Goal: Task Accomplishment & Management: Use online tool/utility

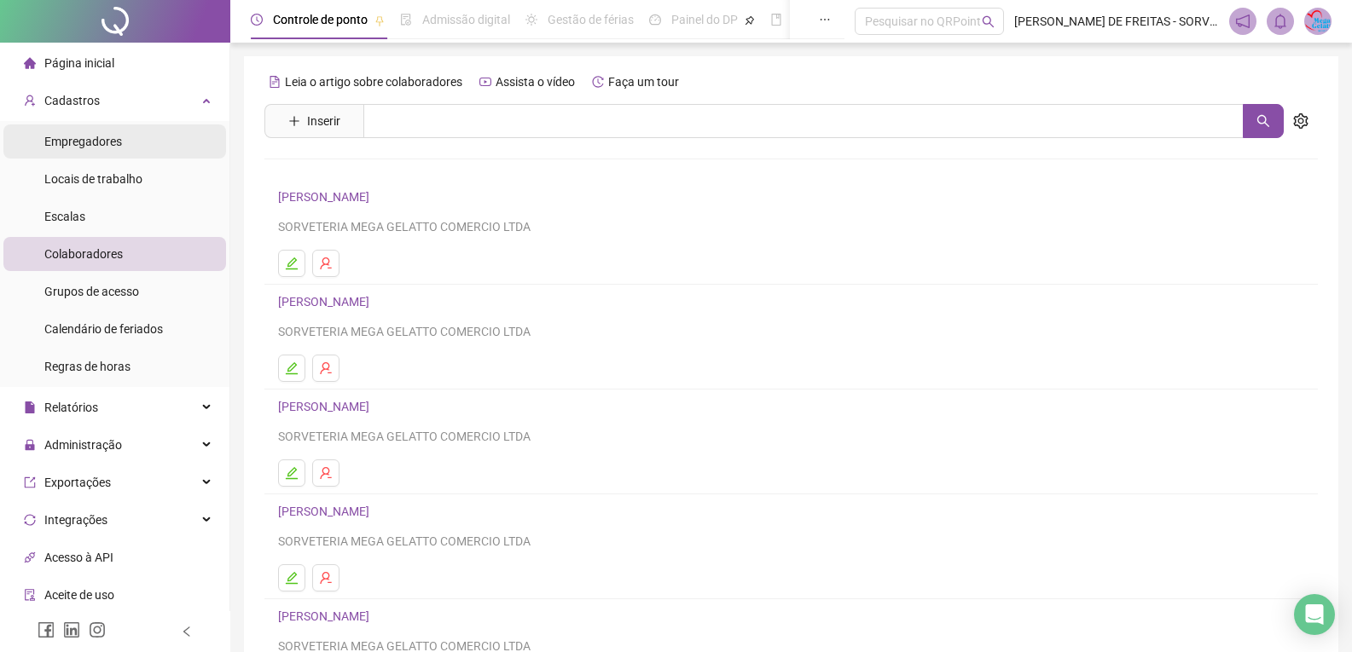
click at [99, 137] on span "Empregadores" at bounding box center [83, 142] width 78 height 14
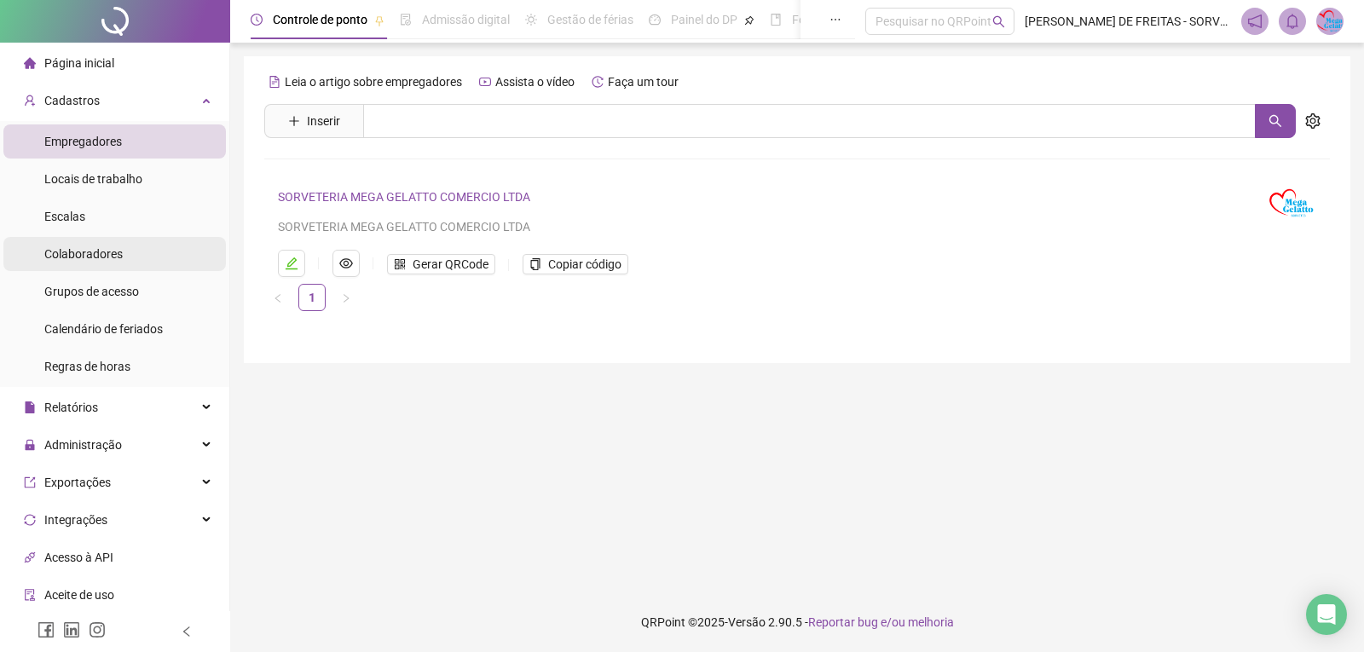
click at [102, 247] on span "Colaboradores" at bounding box center [83, 254] width 78 height 14
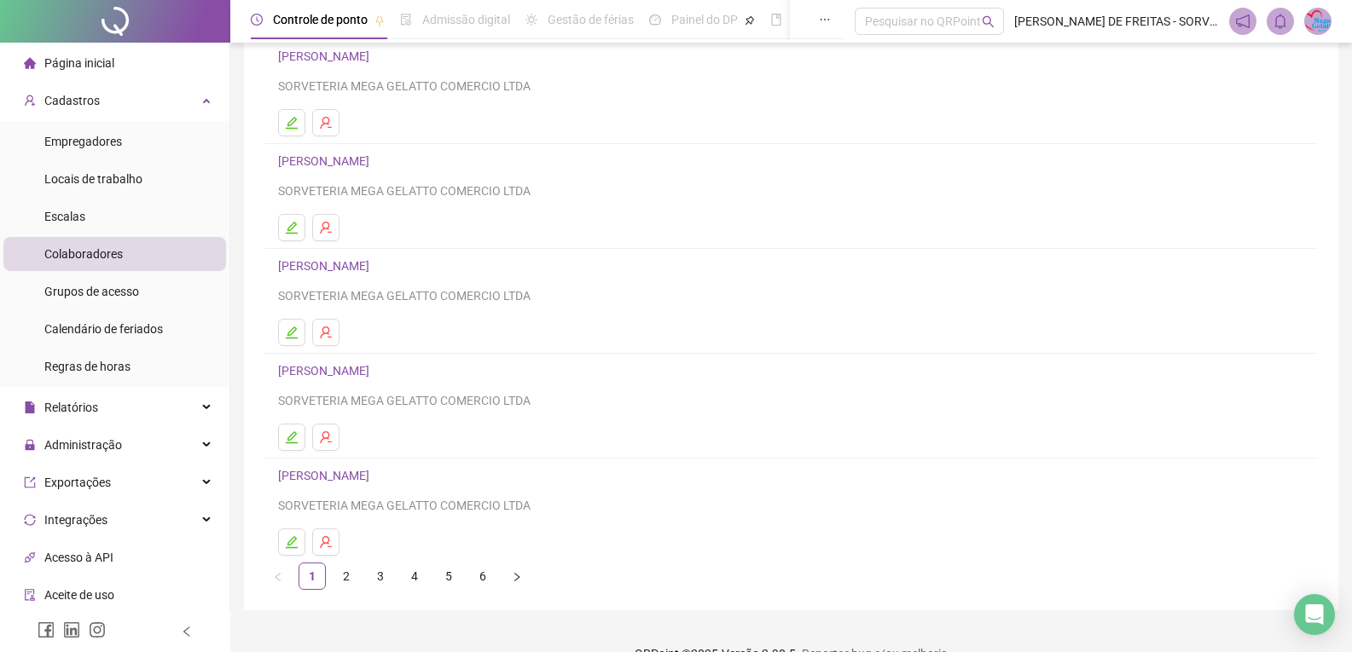
scroll to position [171, 0]
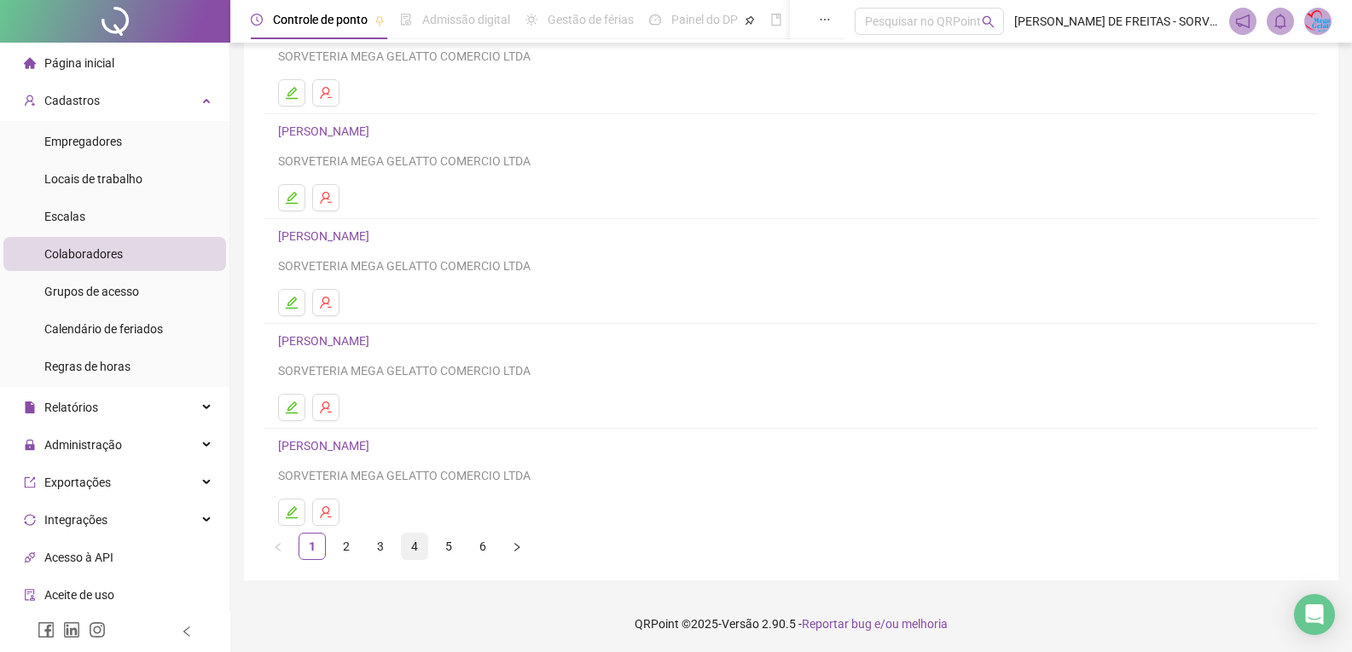
click at [417, 546] on link "4" at bounding box center [415, 547] width 26 height 26
click at [188, 416] on div "Relatórios" at bounding box center [114, 408] width 223 height 34
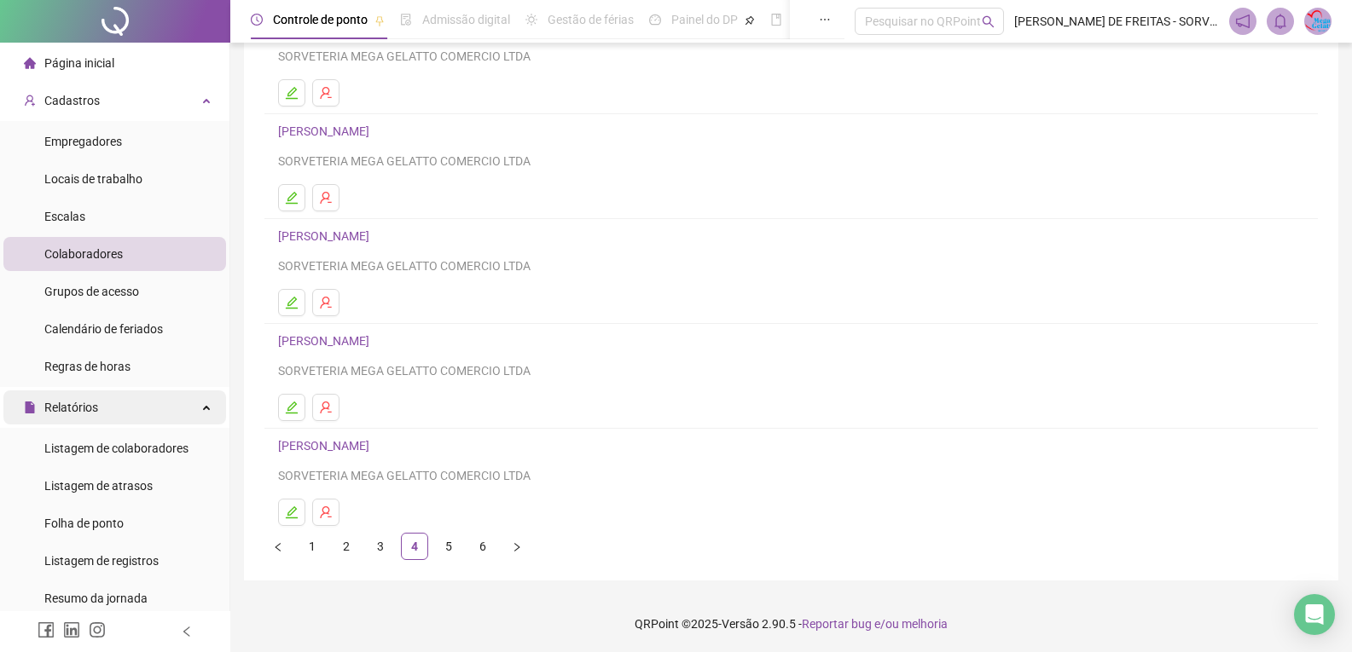
click at [198, 413] on div "Relatórios" at bounding box center [114, 408] width 223 height 34
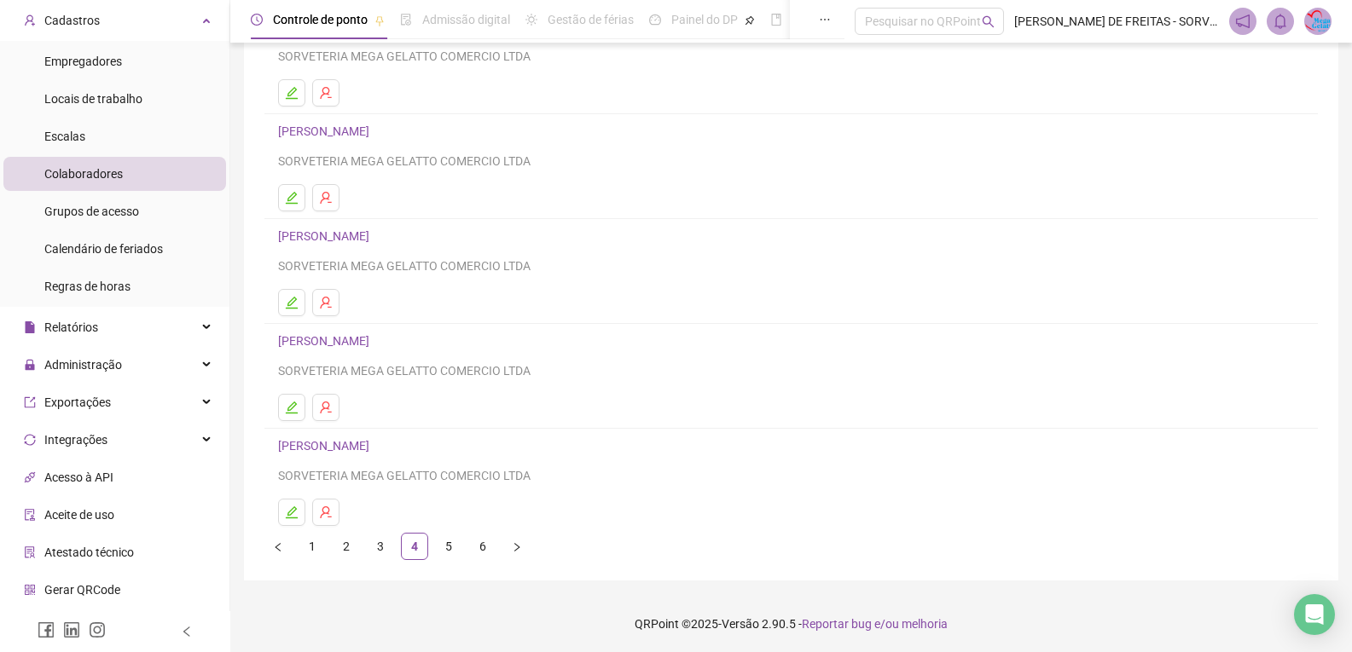
scroll to position [151, 0]
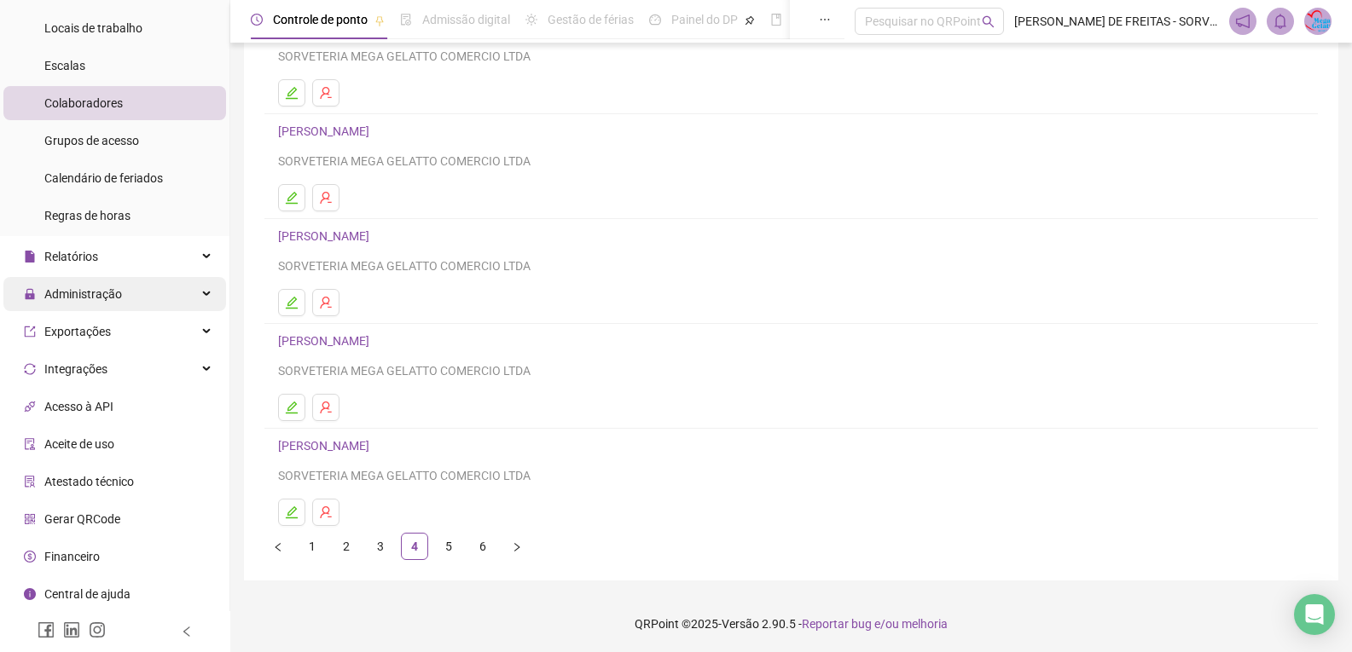
click at [187, 292] on div "Administração" at bounding box center [114, 294] width 223 height 34
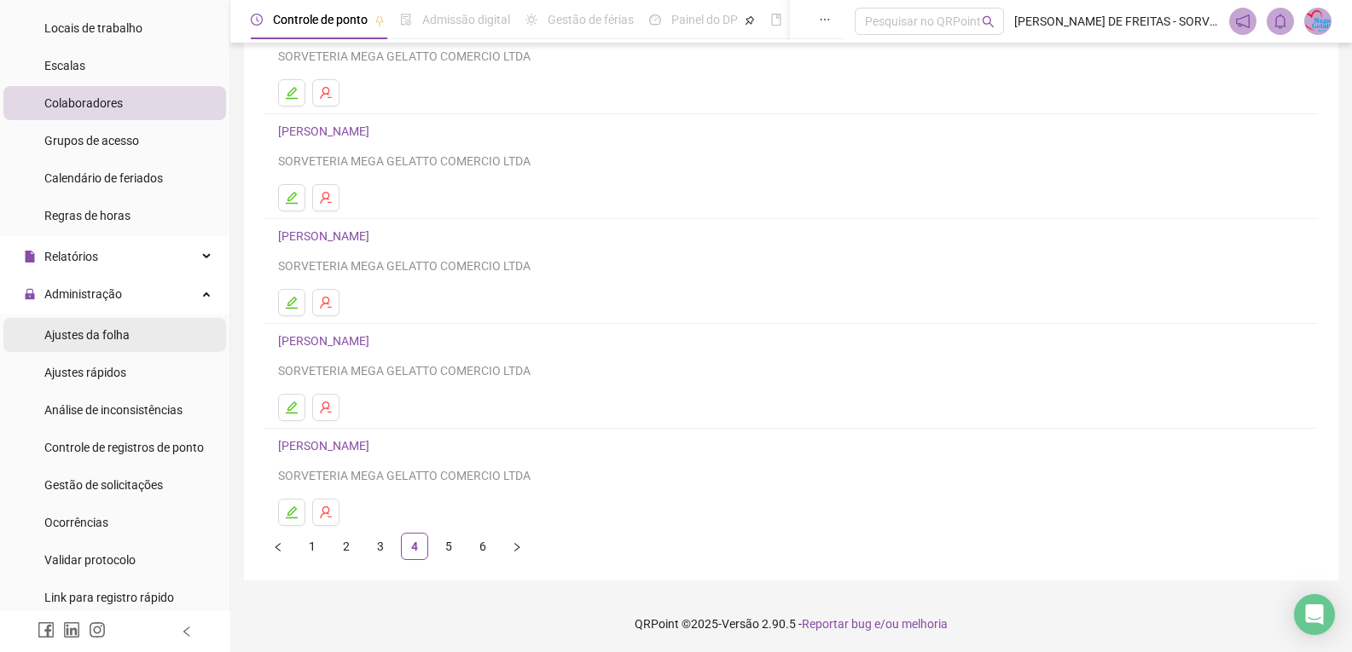
click at [107, 336] on span "Ajustes da folha" at bounding box center [86, 335] width 85 height 14
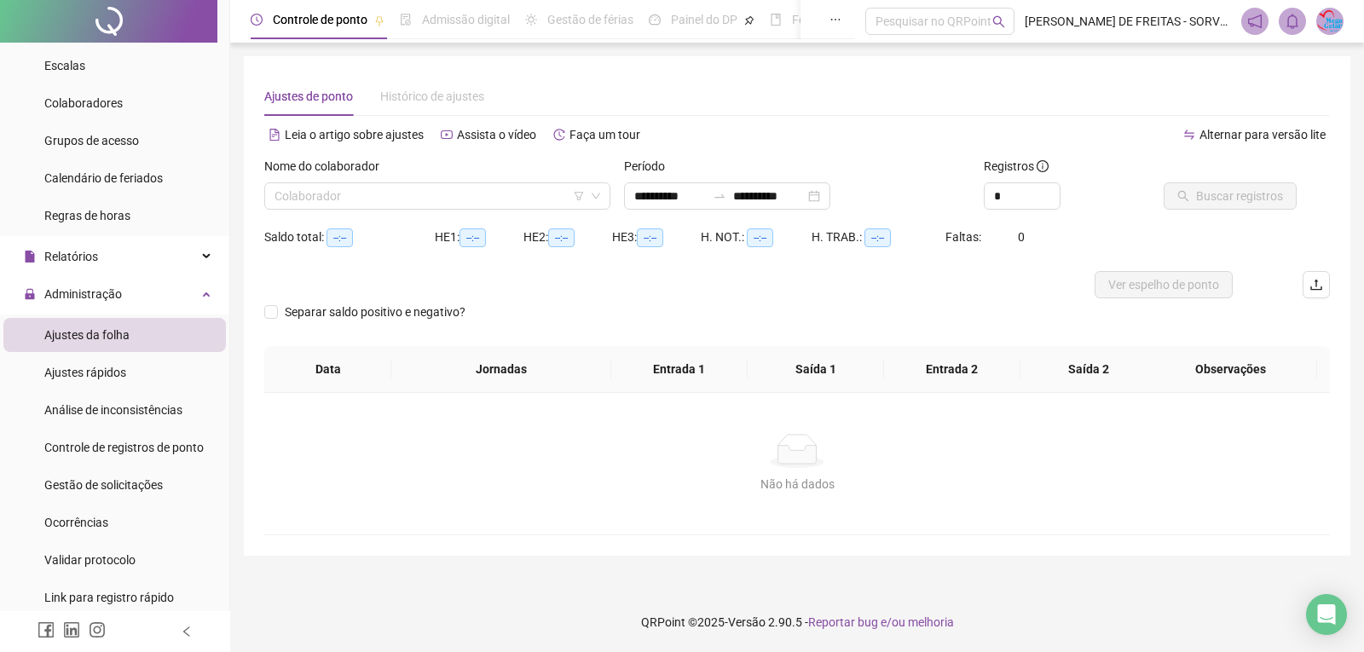
type input "**********"
click at [430, 211] on div "Nome do colaborador Colaborador" at bounding box center [438, 190] width 360 height 67
click at [417, 205] on input "search" at bounding box center [430, 196] width 310 height 26
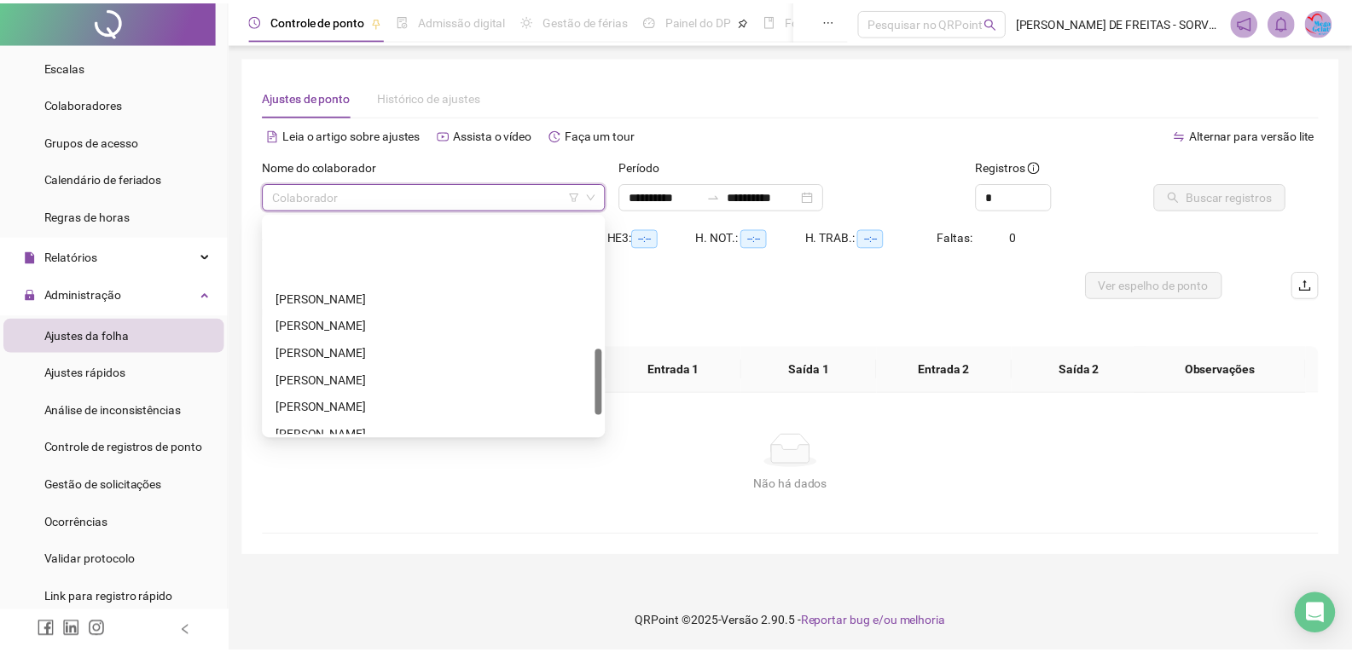
scroll to position [426, 0]
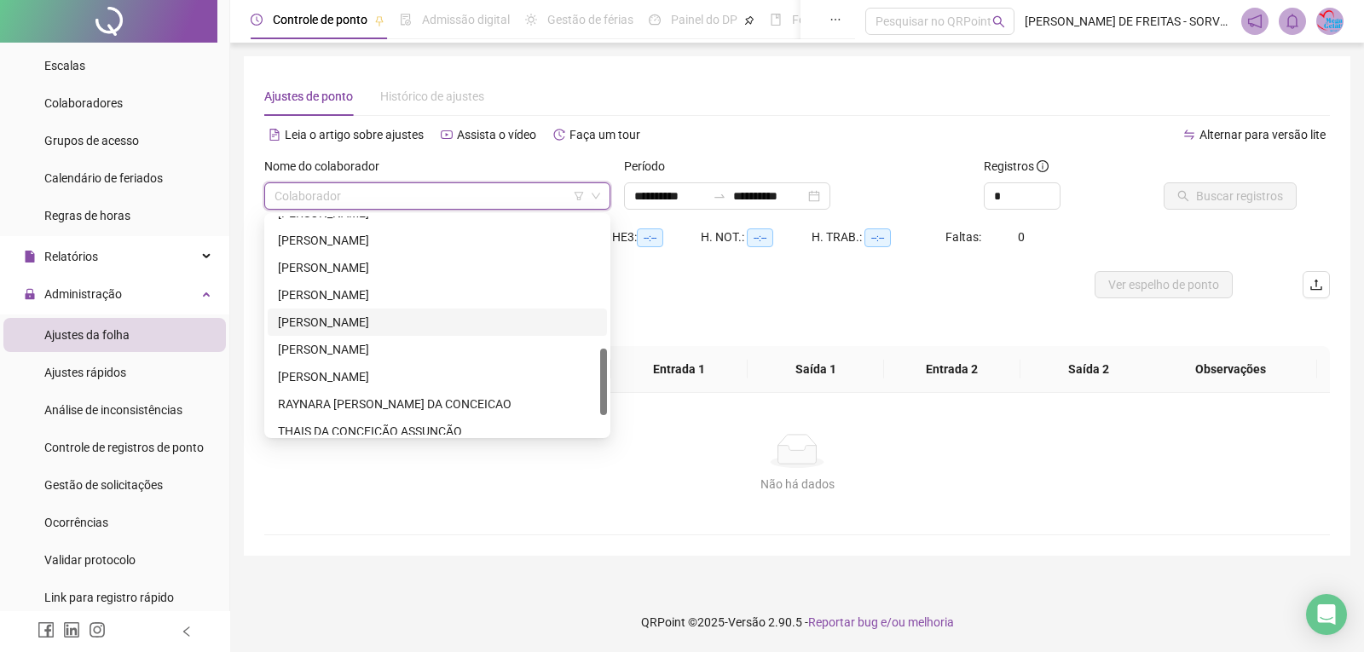
drag, startPoint x: 316, startPoint y: 321, endPoint x: 365, endPoint y: 306, distance: 51.8
click at [316, 321] on div "[PERSON_NAME]" at bounding box center [437, 322] width 319 height 19
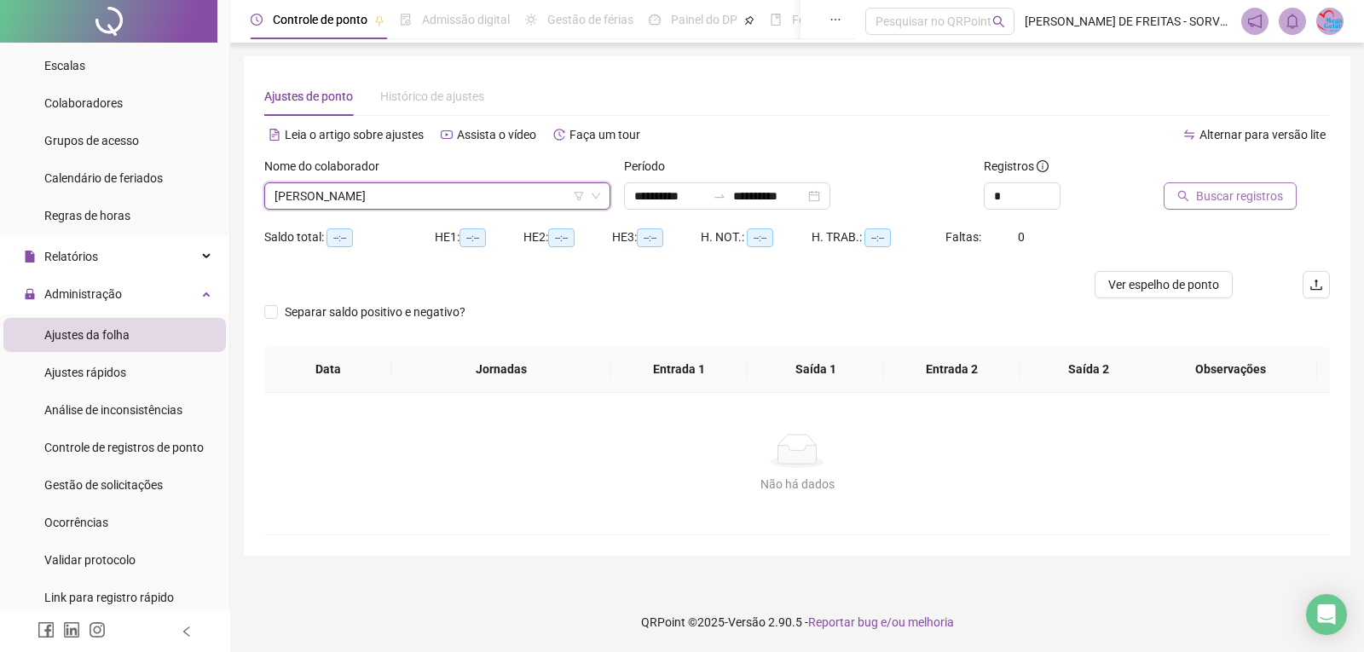
click at [1220, 201] on span "Buscar registros" at bounding box center [1239, 196] width 87 height 19
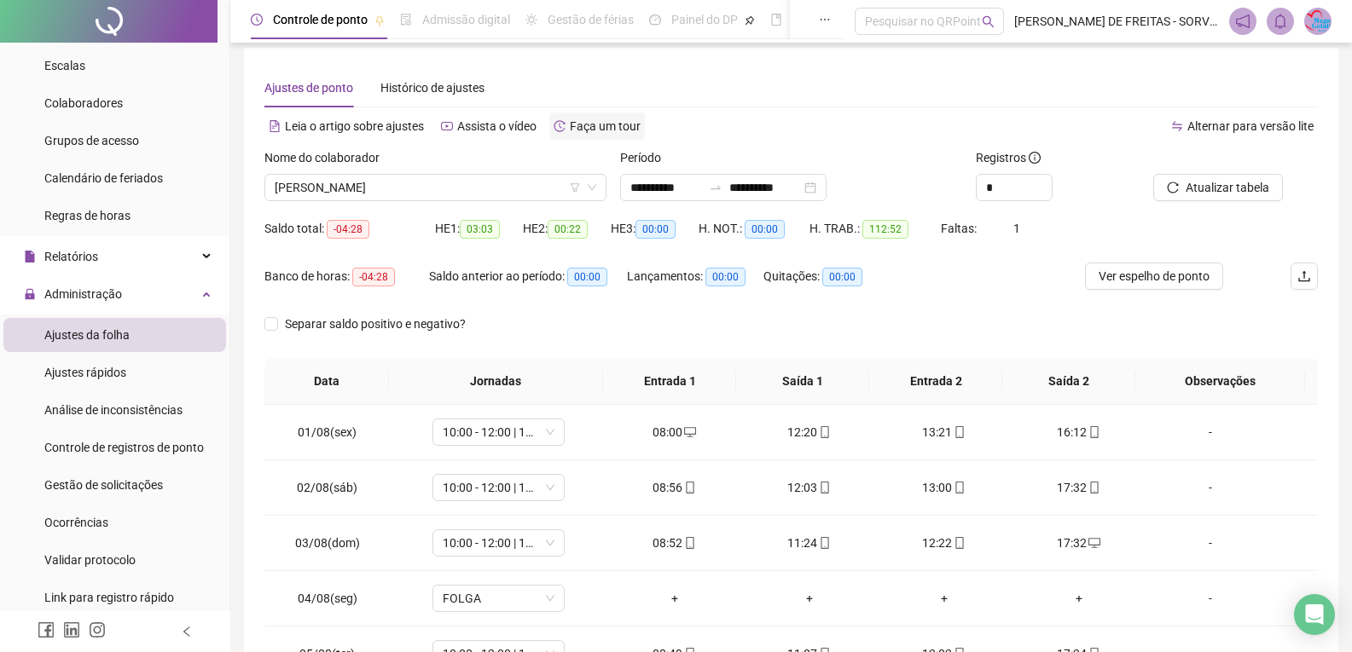
scroll to position [0, 0]
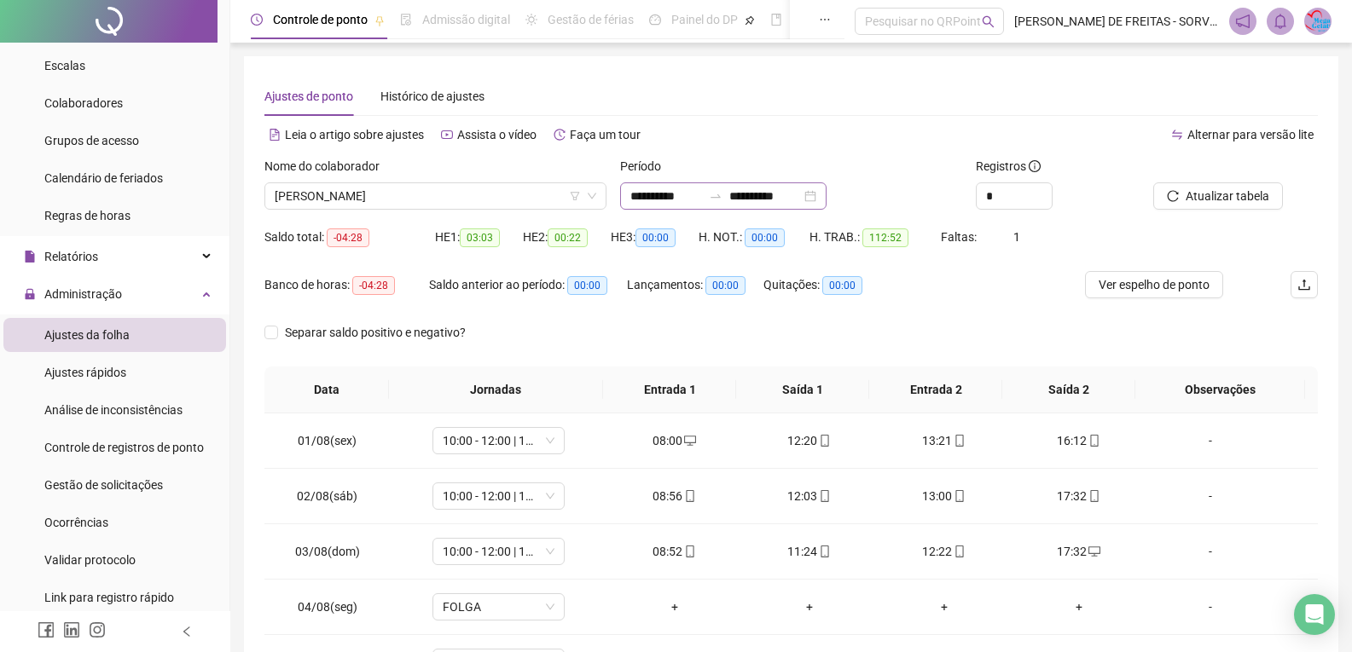
click at [826, 196] on div "**********" at bounding box center [723, 195] width 206 height 27
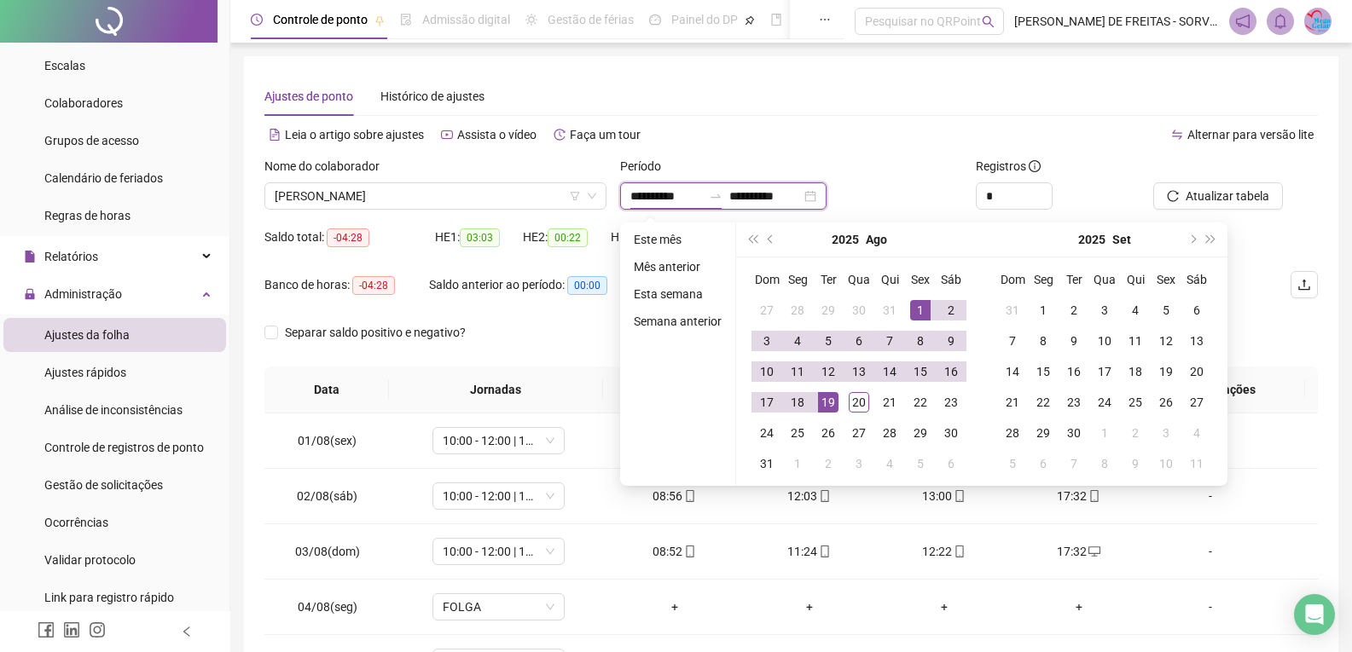
type input "**********"
click at [698, 358] on ul "Este mês Mês anterior Esta semana Semana anterior" at bounding box center [678, 354] width 116 height 263
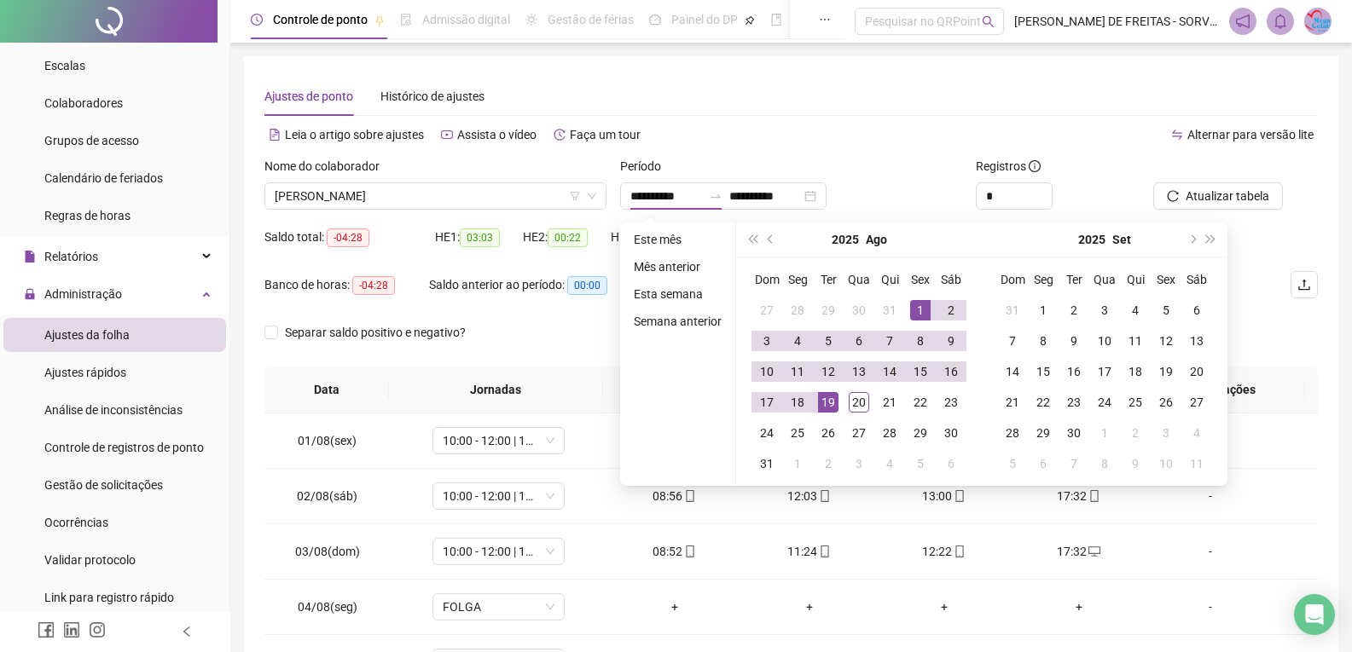
type input "**********"
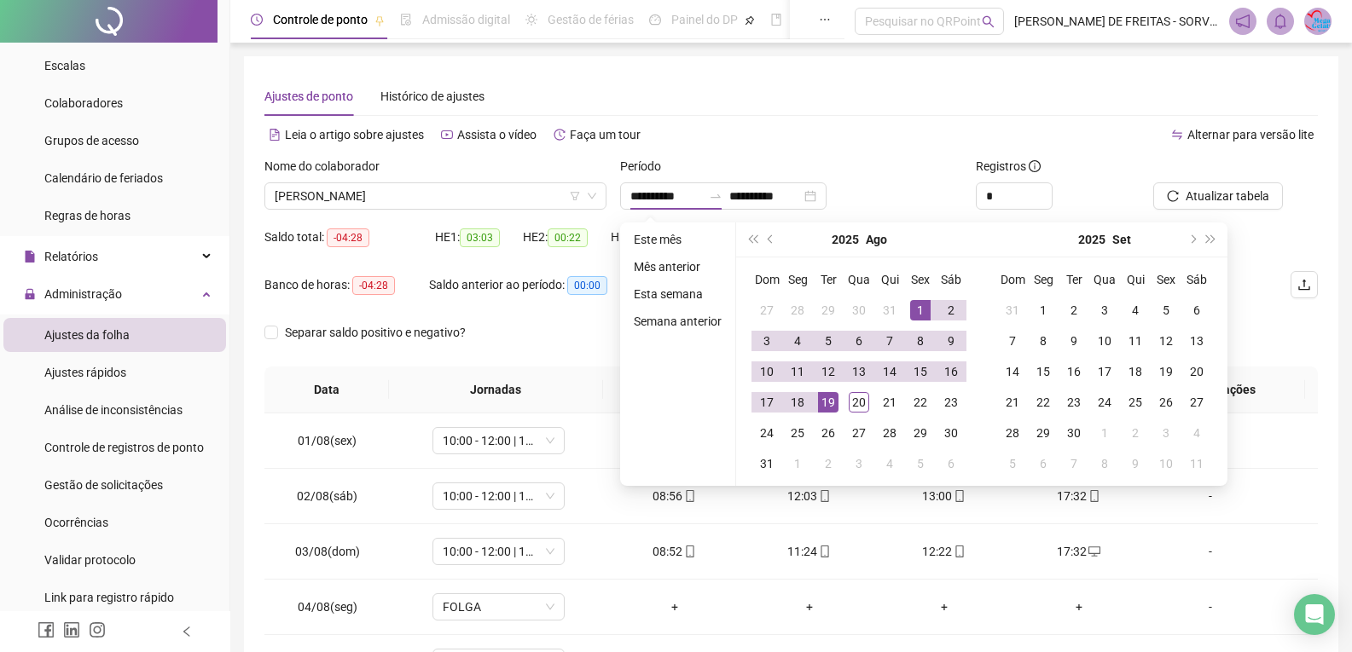
type input "**********"
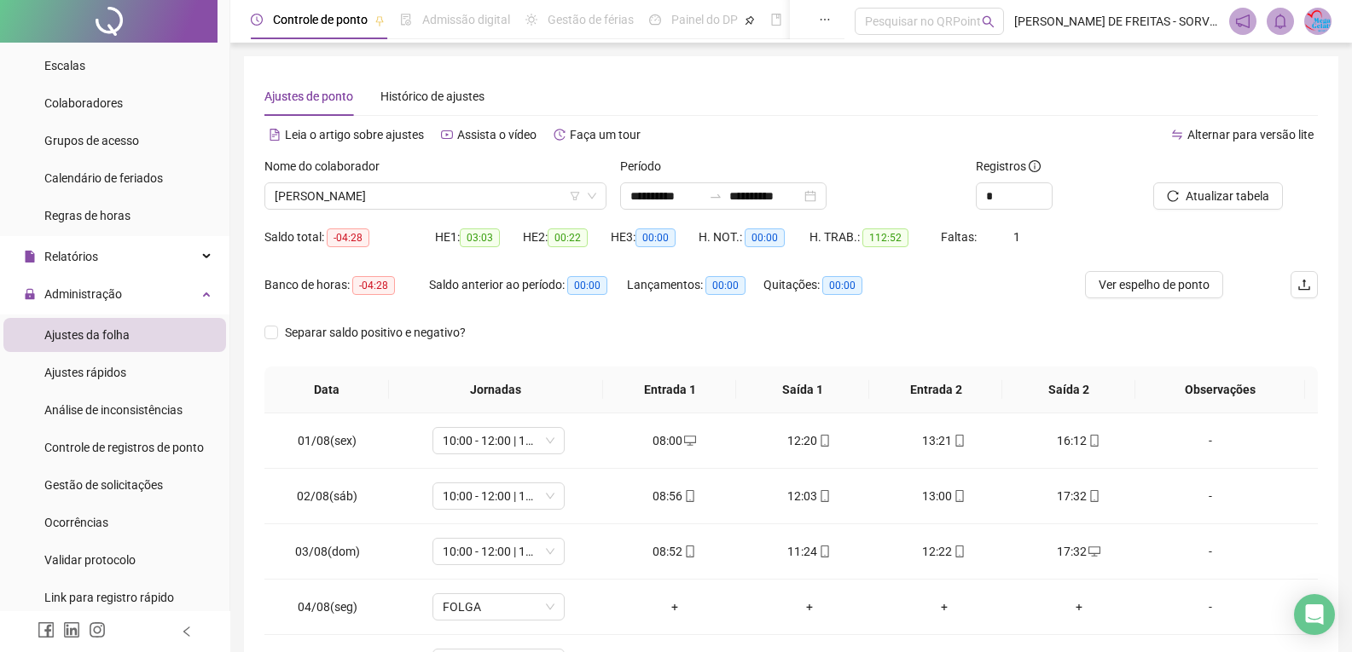
click at [537, 339] on div "Separar saldo positivo e negativo?" at bounding box center [790, 343] width 1053 height 48
click at [668, 194] on input "**********" at bounding box center [666, 196] width 72 height 19
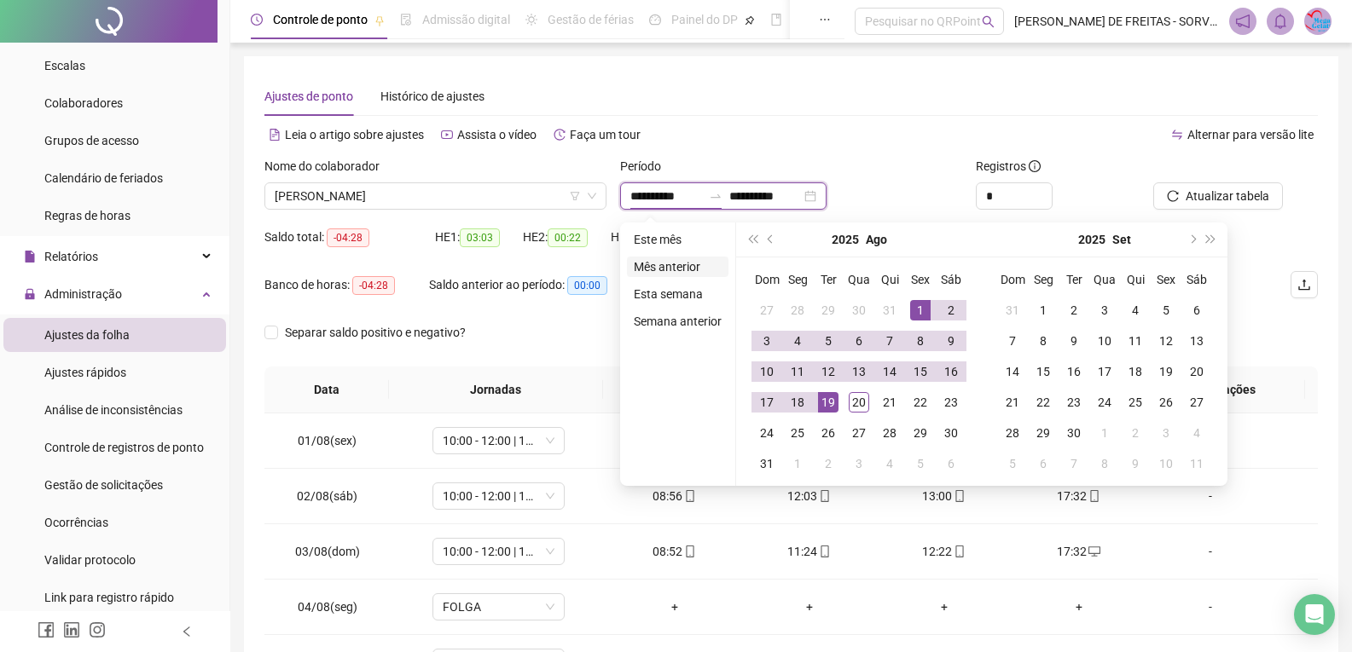
type input "**********"
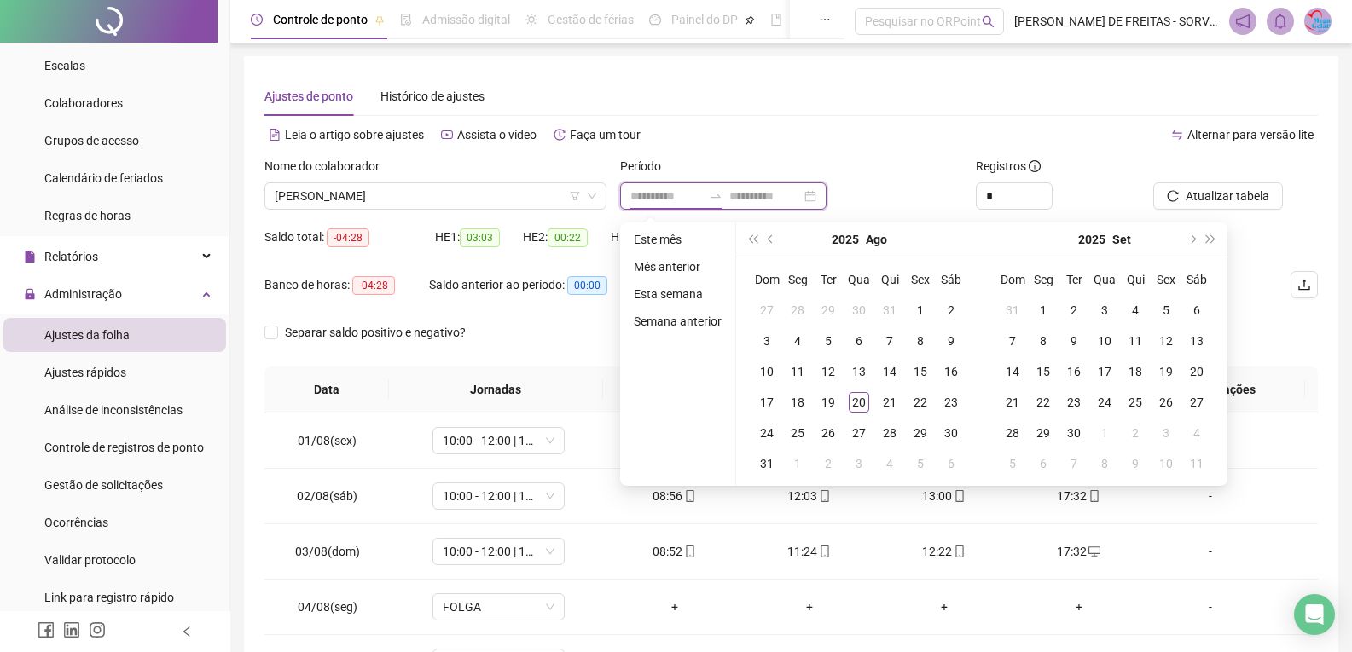
type input "**********"
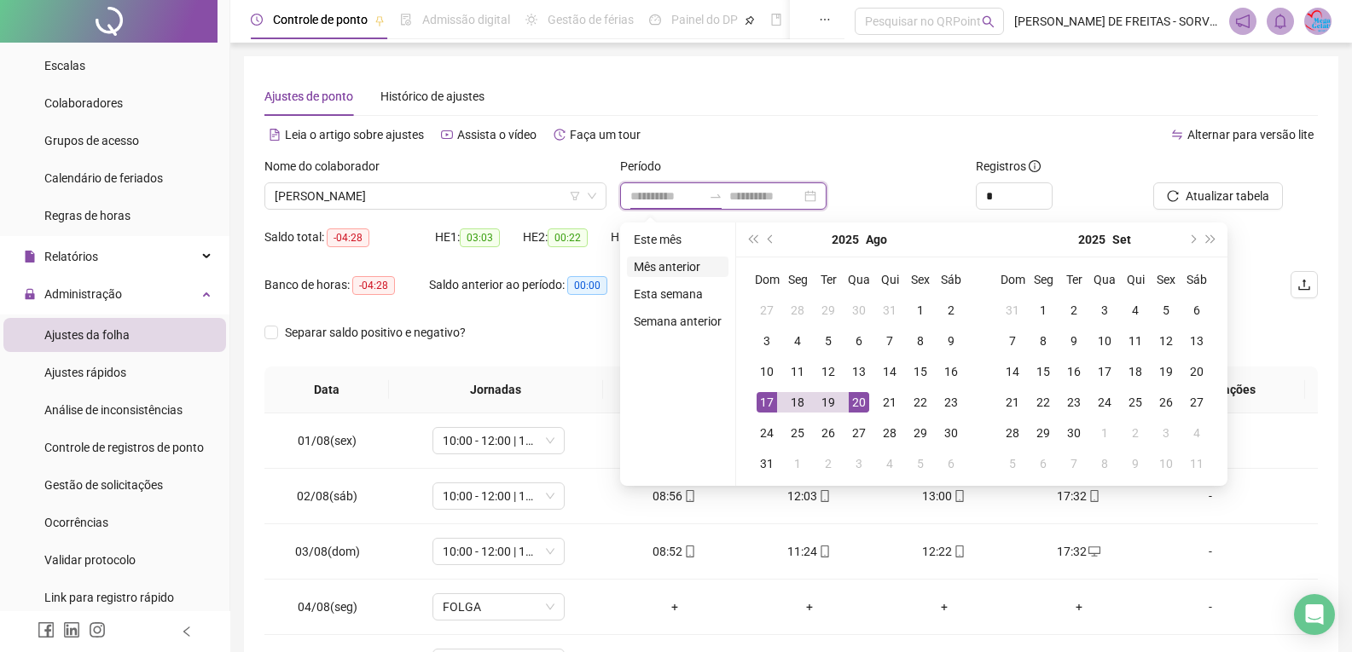
type input "**********"
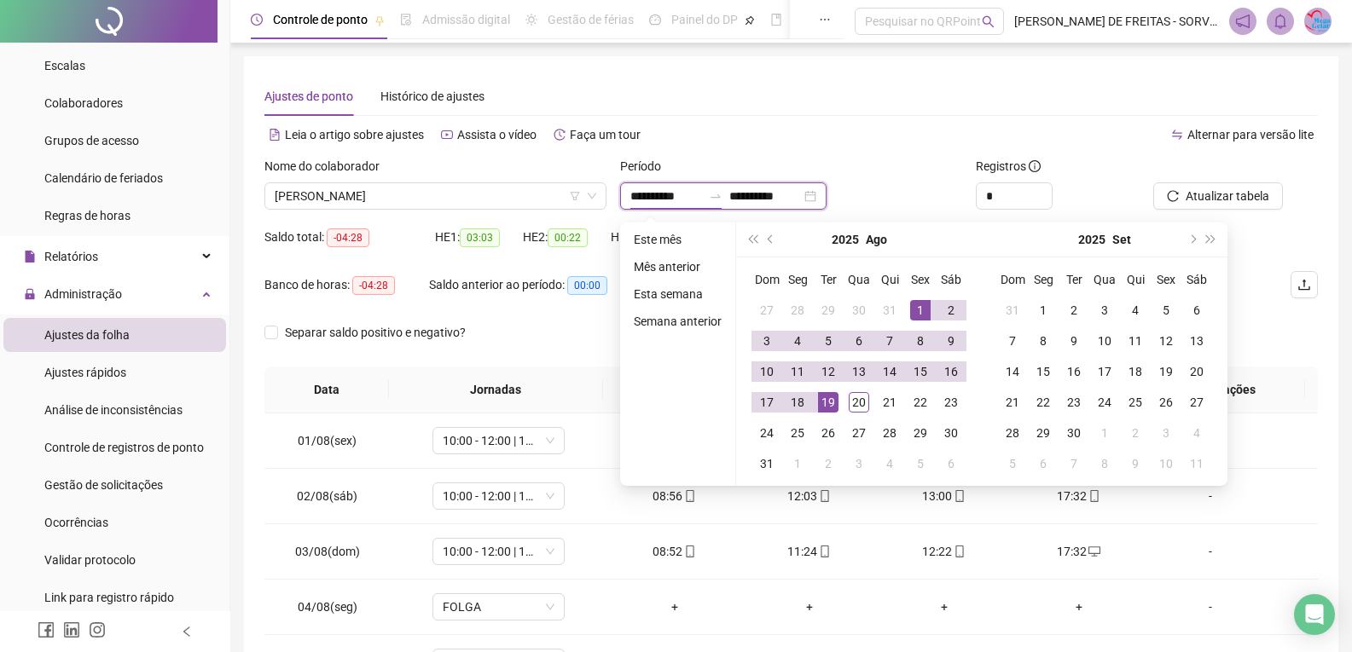
type input "**********"
click at [524, 320] on div "Separar saldo positivo e negativo?" at bounding box center [790, 343] width 1053 height 48
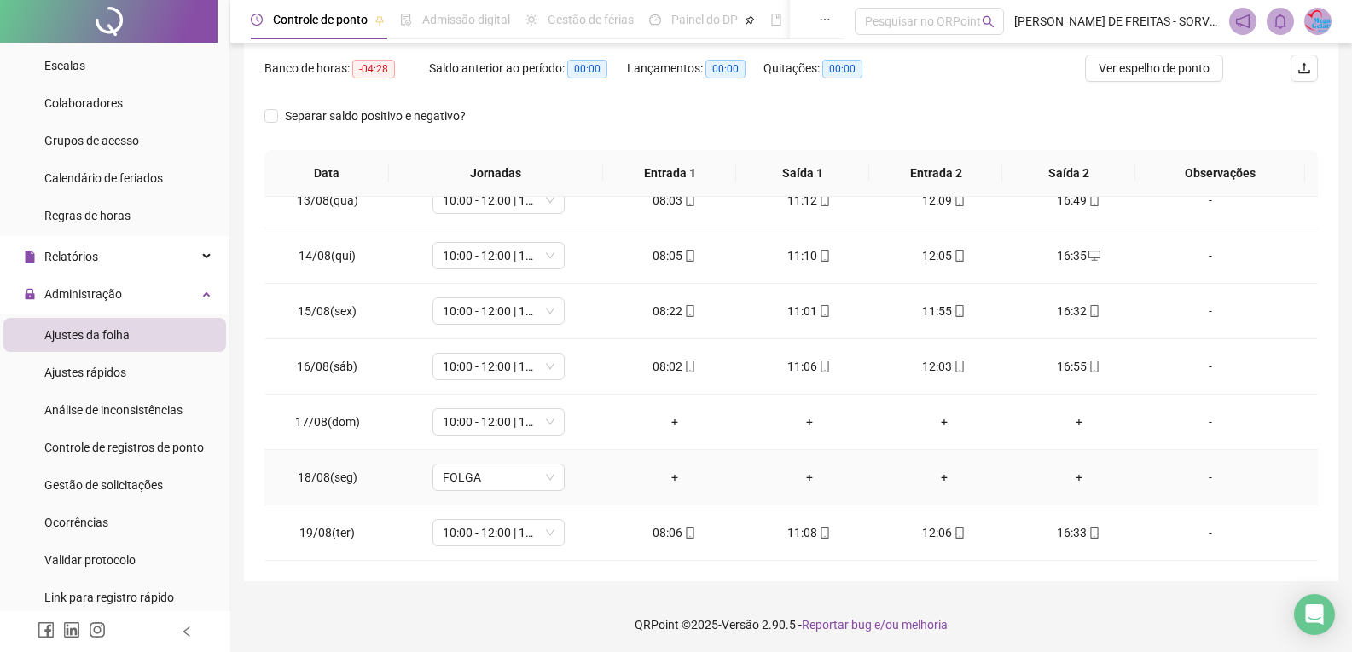
scroll to position [219, 0]
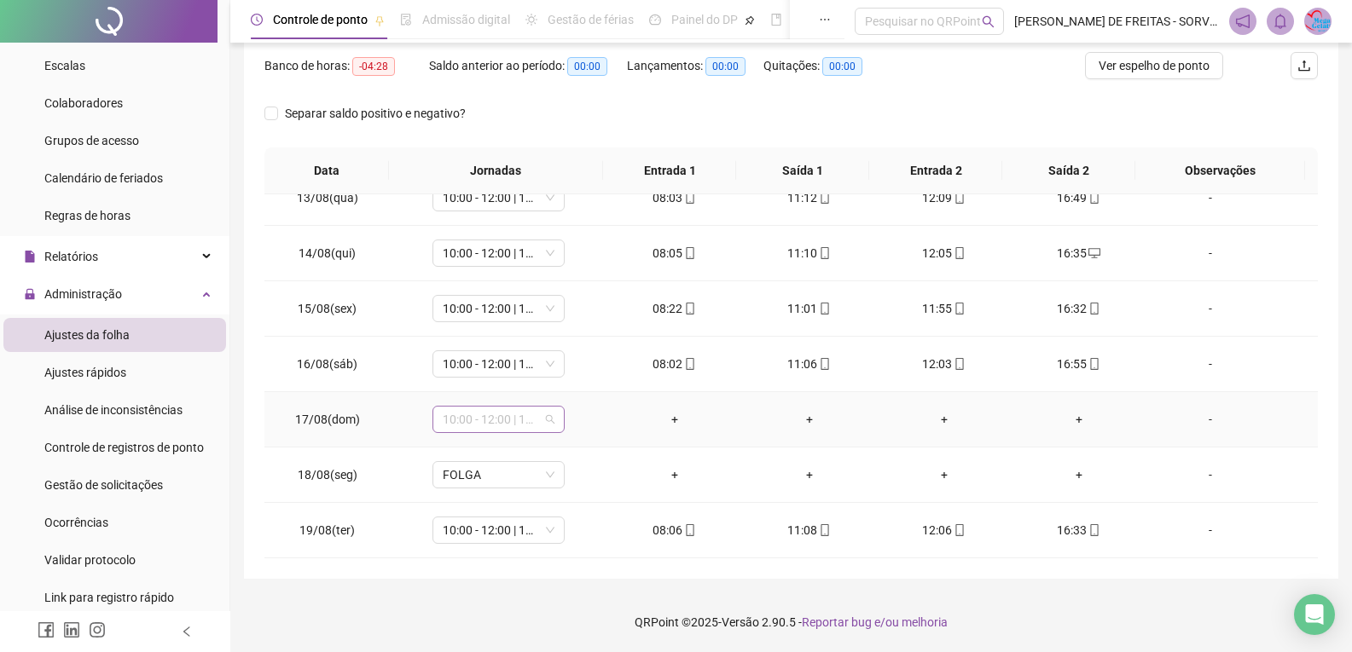
click at [559, 414] on div "10:00 - 12:00 | 13:00 - 18:20" at bounding box center [498, 419] width 132 height 27
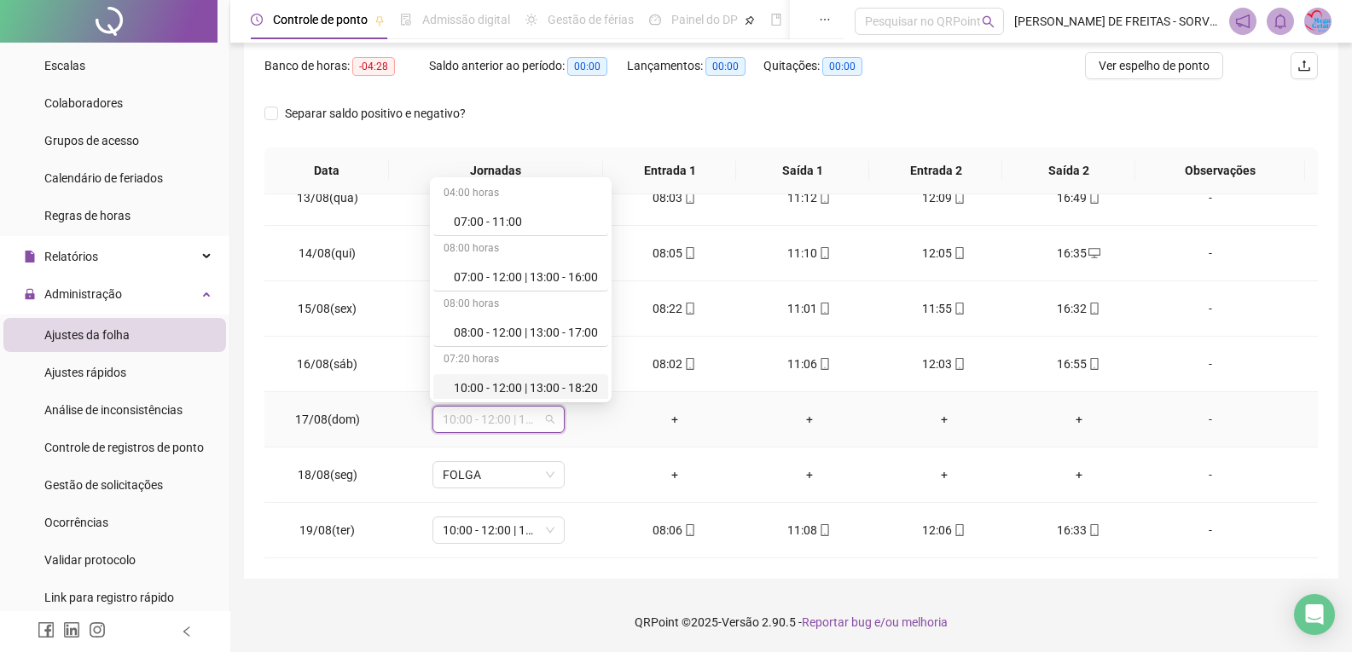
scroll to position [426, 0]
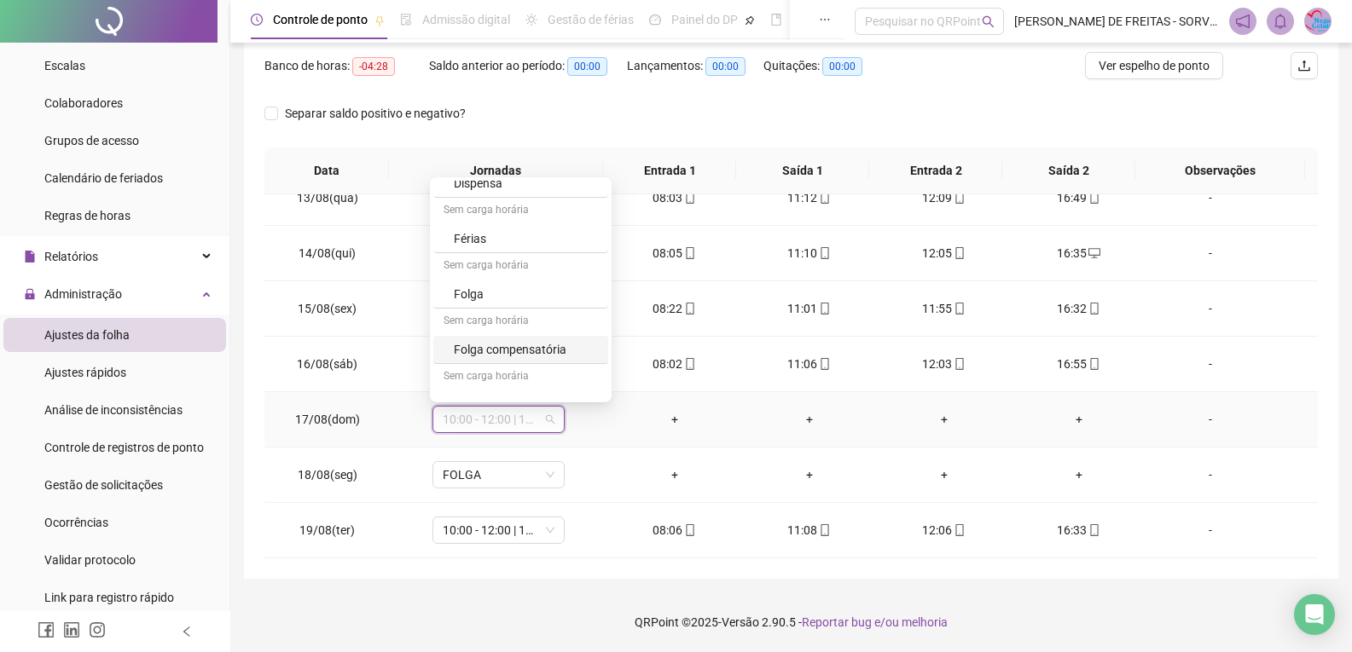
click at [545, 350] on div "Folga compensatória" at bounding box center [526, 349] width 144 height 19
click at [567, 374] on span "Sim" at bounding box center [576, 375] width 20 height 19
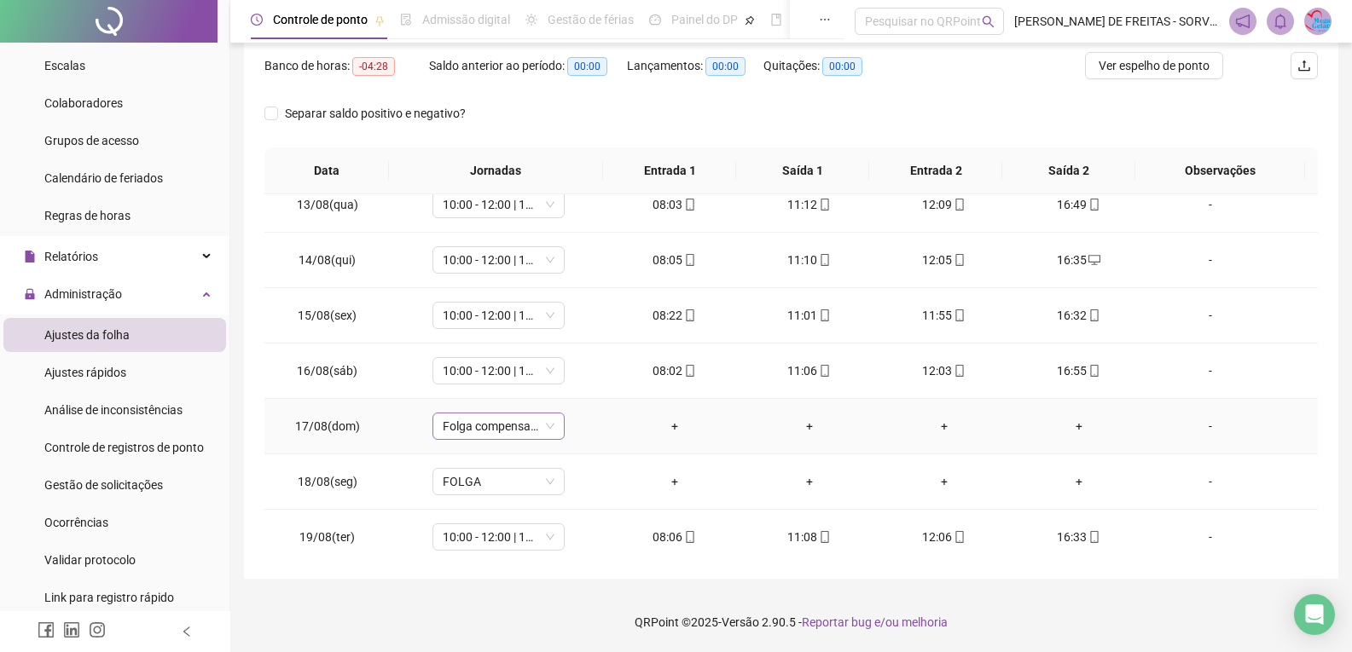
scroll to position [689, 0]
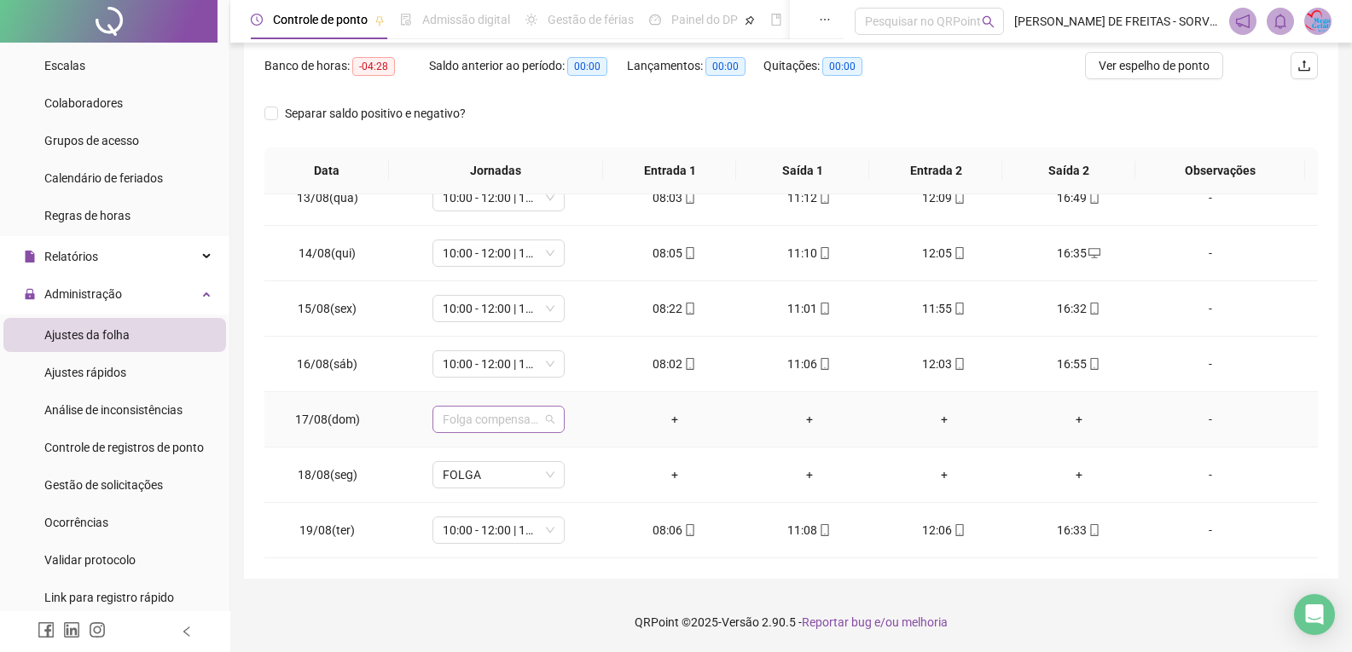
click at [547, 414] on span "Folga compensatória" at bounding box center [499, 420] width 112 height 26
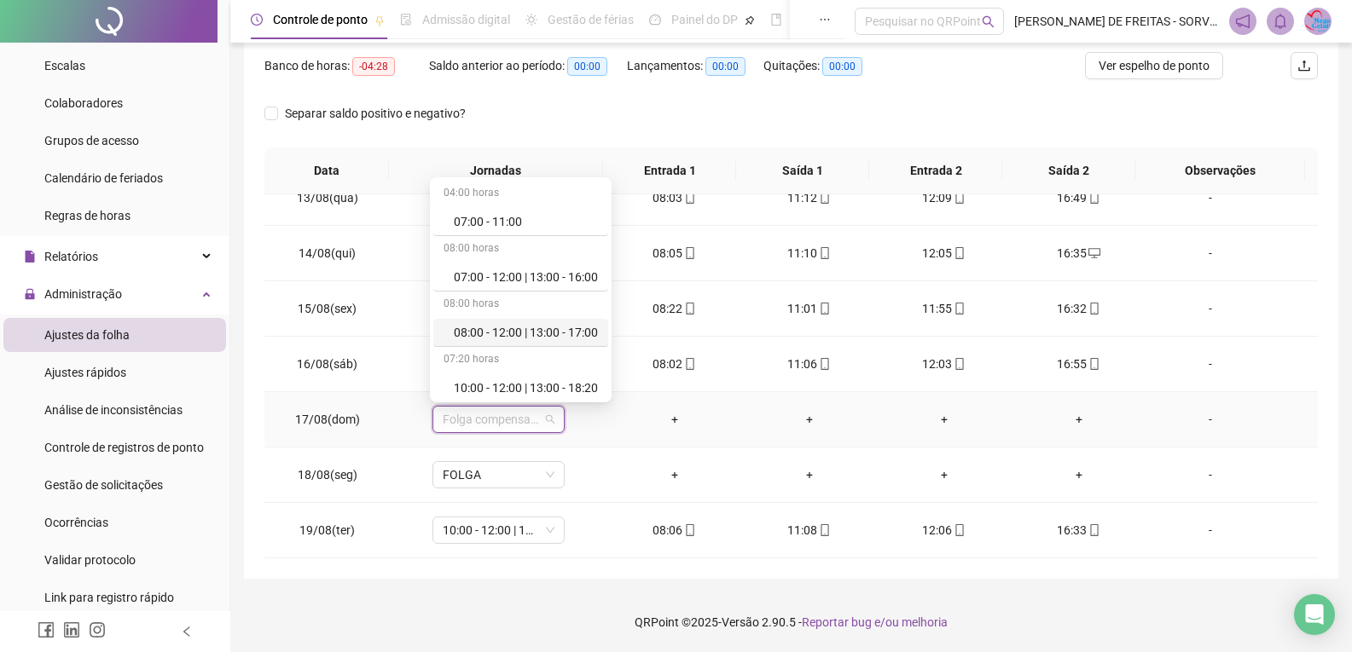
scroll to position [447, 0]
click at [485, 263] on div "Folga" at bounding box center [520, 274] width 175 height 28
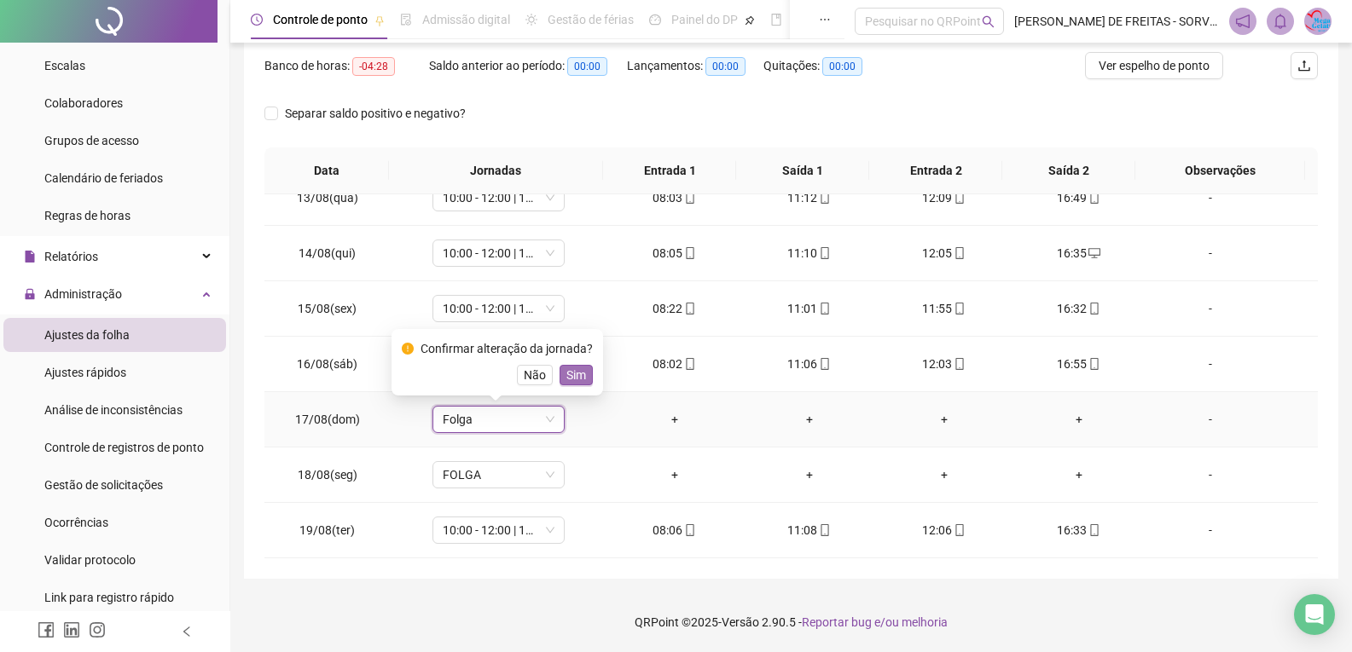
click at [571, 373] on span "Sim" at bounding box center [576, 375] width 20 height 19
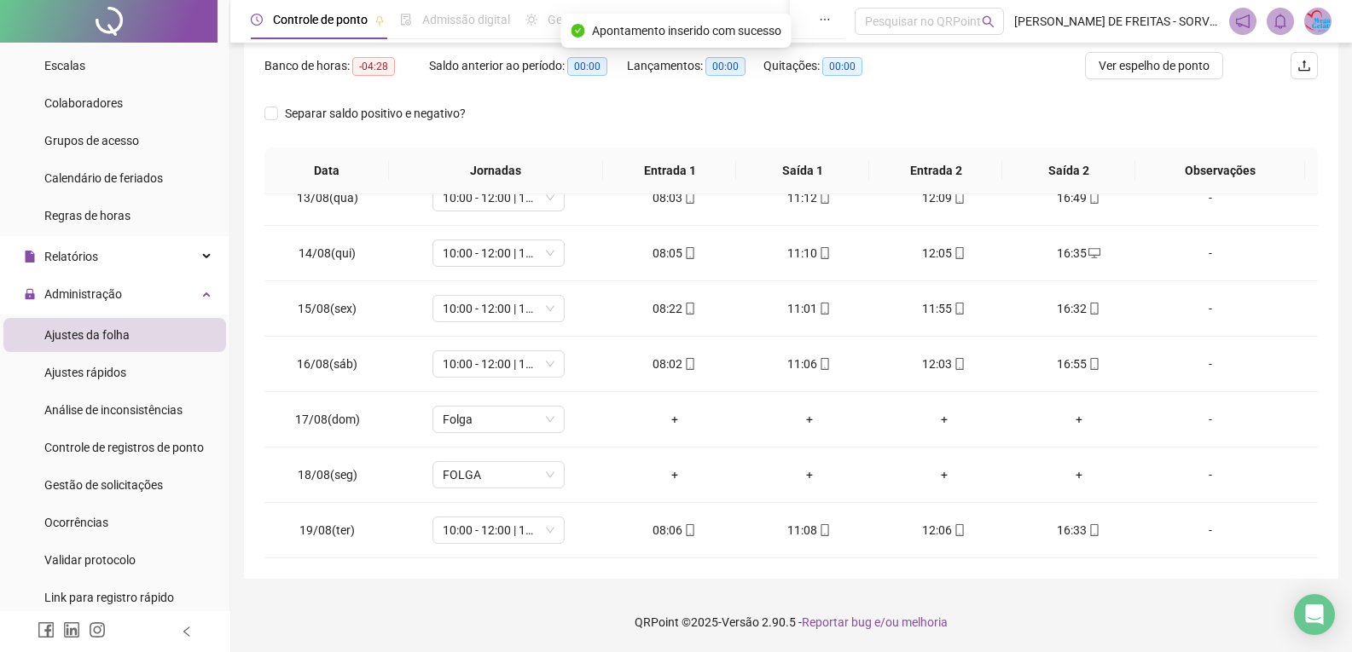
click at [1350, 500] on div "**********" at bounding box center [790, 216] width 1121 height 871
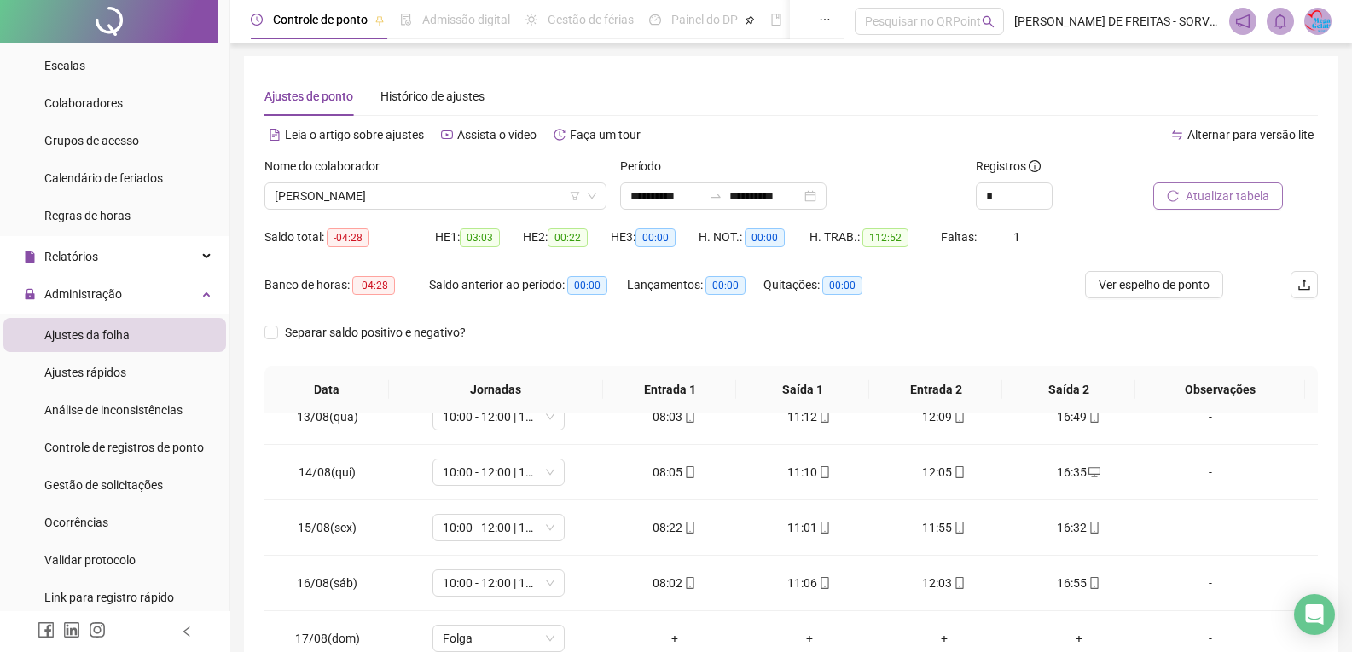
click at [1211, 198] on span "Atualizar tabela" at bounding box center [1227, 196] width 84 height 19
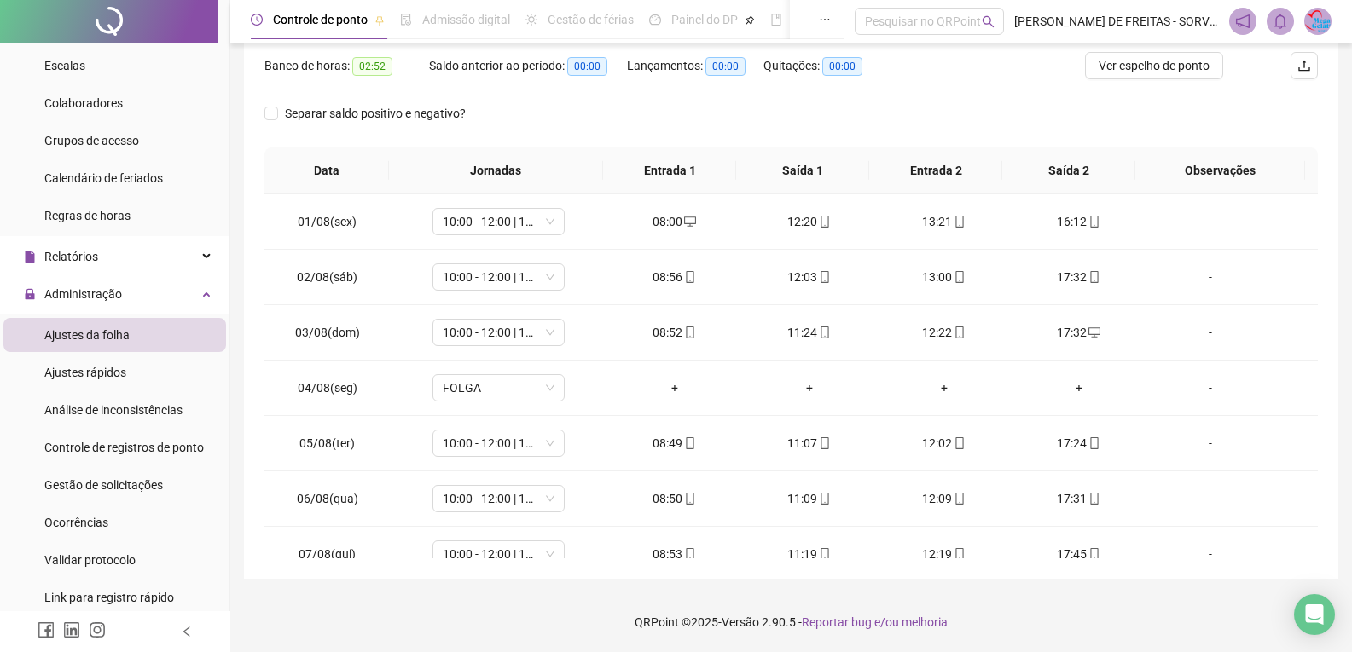
click at [927, 107] on div "Separar saldo positivo e negativo?" at bounding box center [790, 124] width 1053 height 48
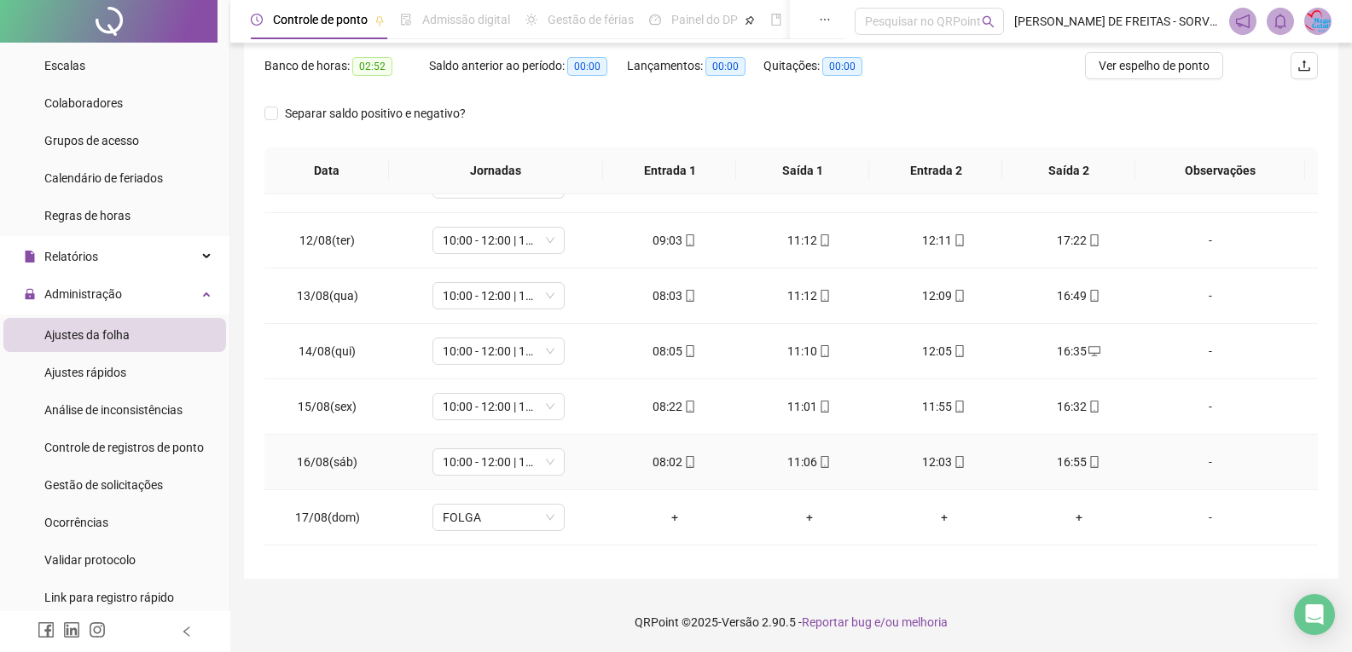
scroll to position [689, 0]
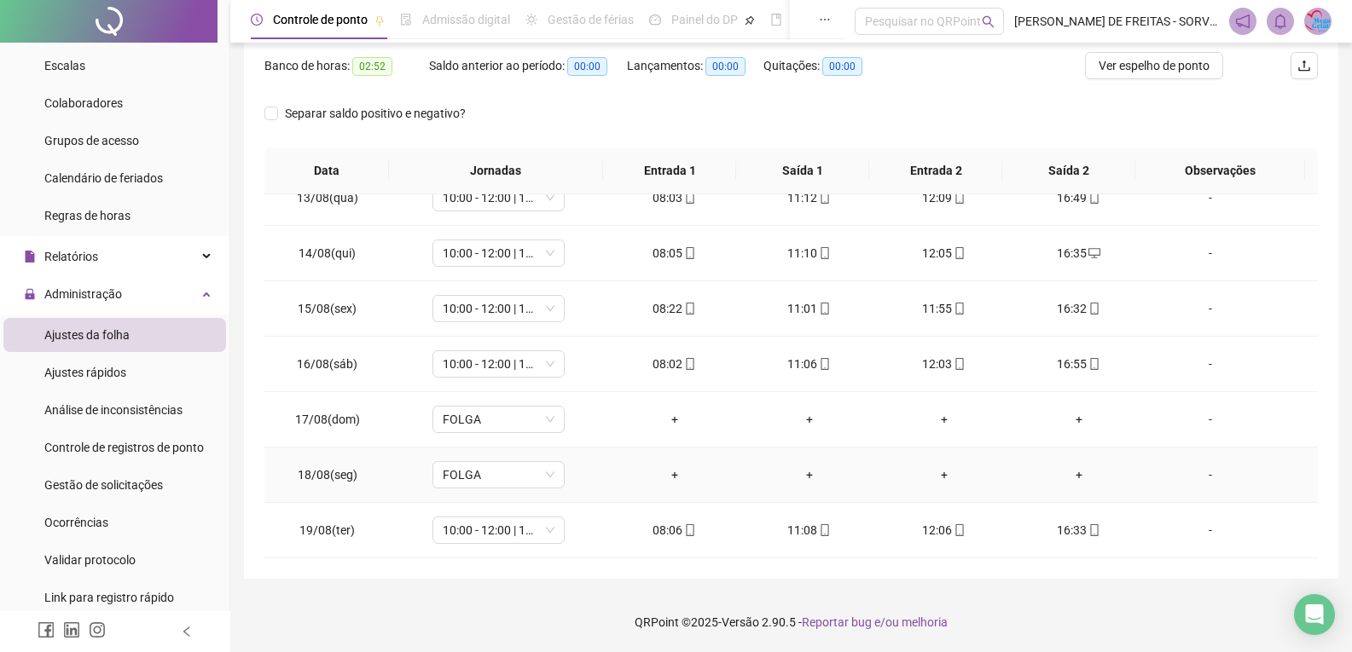
drag, startPoint x: 740, startPoint y: 469, endPoint x: 533, endPoint y: 605, distance: 247.6
click at [531, 608] on footer "QRPoint © 2025 - Versão 2.90.5 - Reportar bug e/ou melhoria" at bounding box center [790, 623] width 1121 height 60
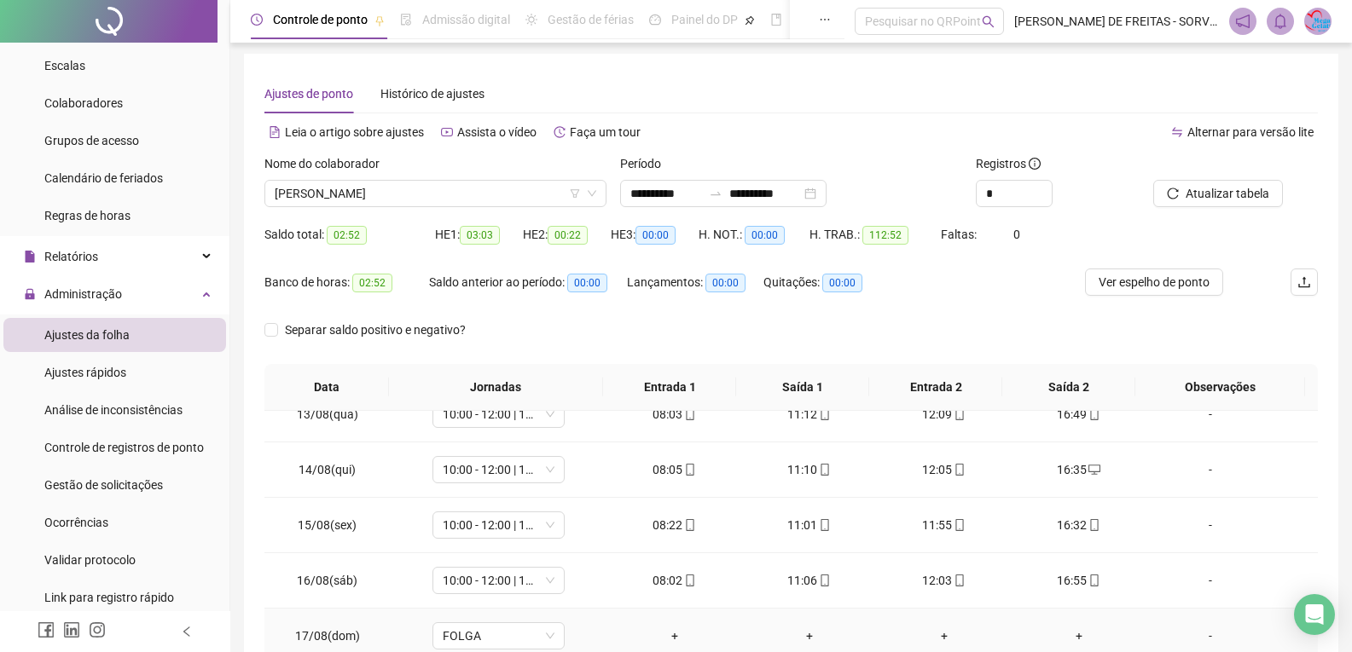
scroll to position [0, 0]
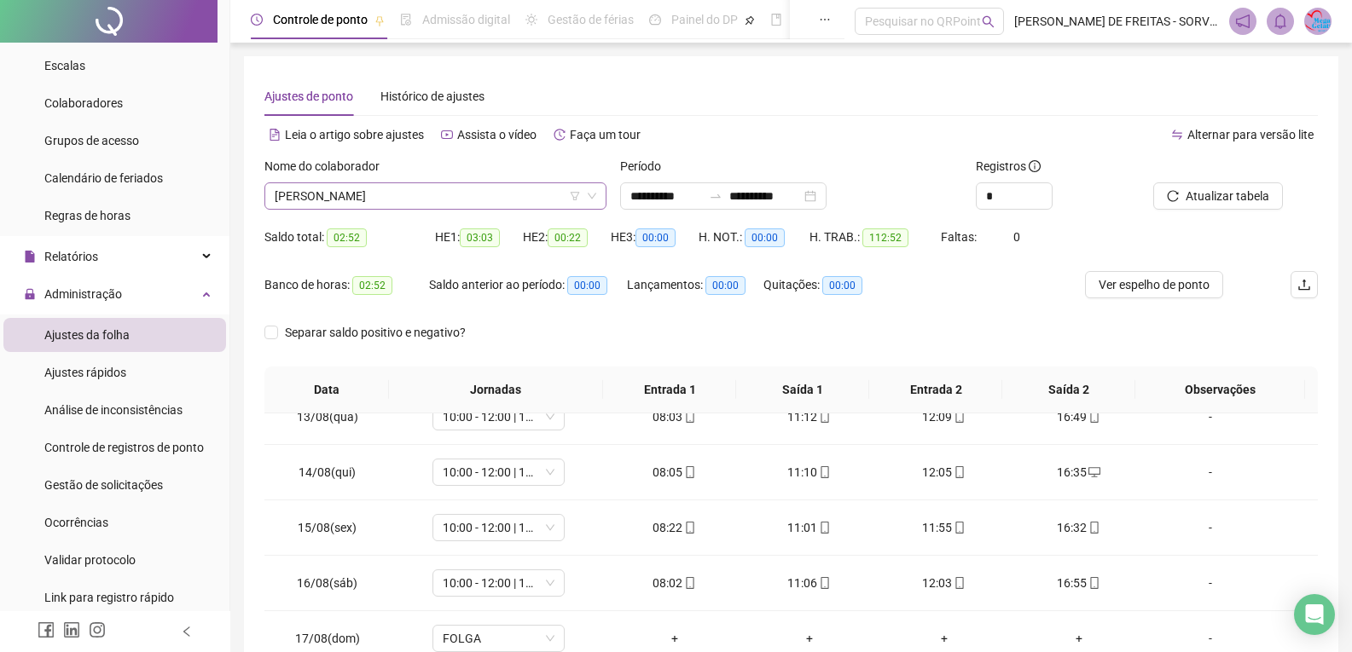
click at [595, 191] on icon "down" at bounding box center [592, 196] width 10 height 10
click at [584, 205] on span "[PERSON_NAME]" at bounding box center [435, 196] width 321 height 26
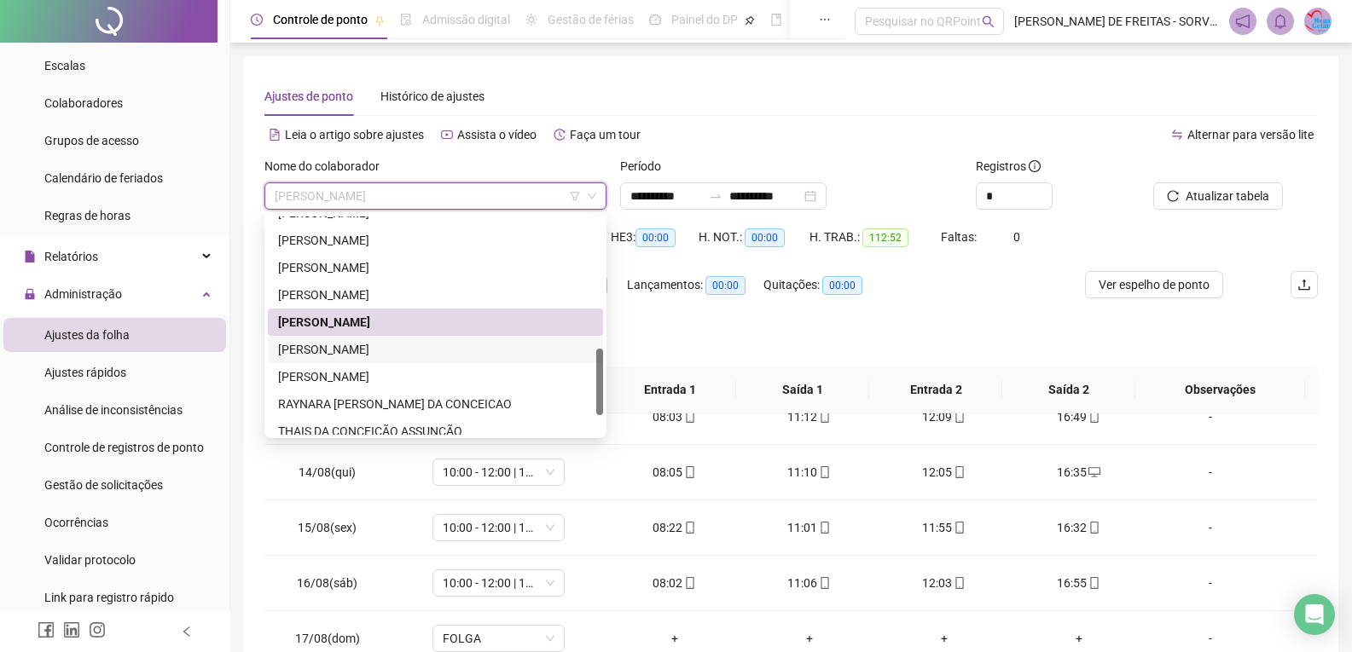
click at [402, 356] on div "[PERSON_NAME]" at bounding box center [435, 349] width 315 height 19
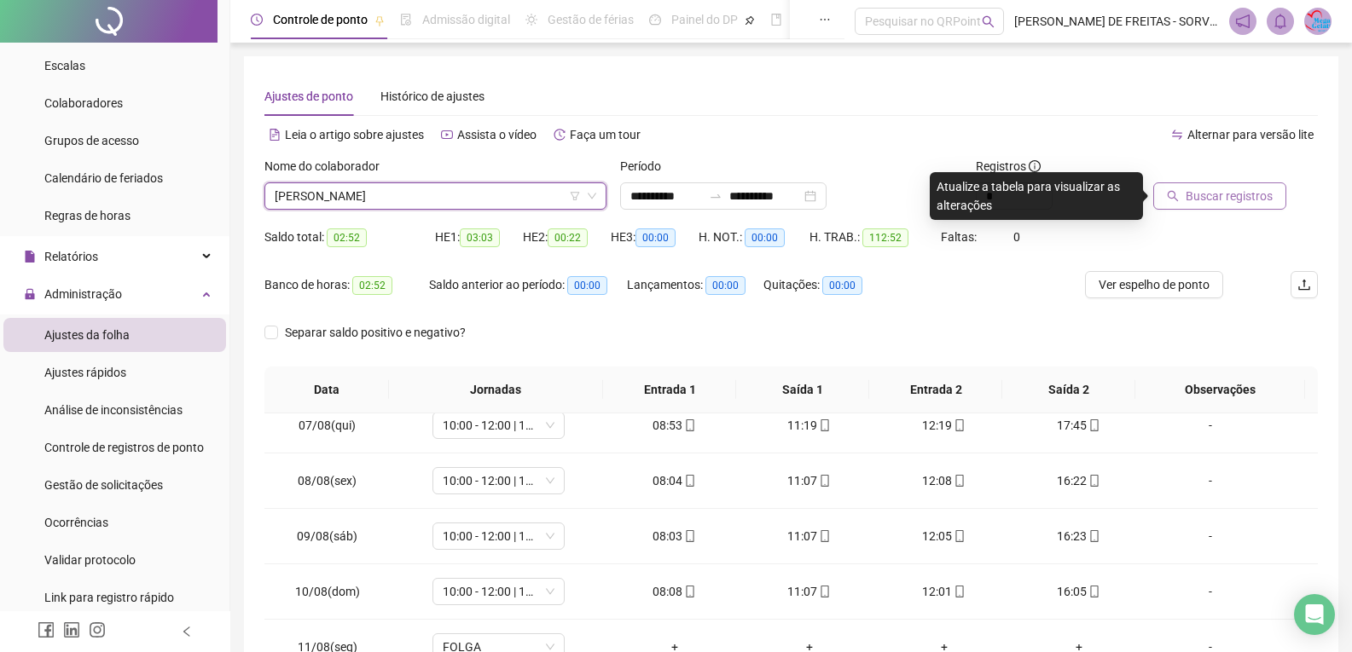
click at [1222, 200] on span "Buscar registros" at bounding box center [1228, 196] width 87 height 19
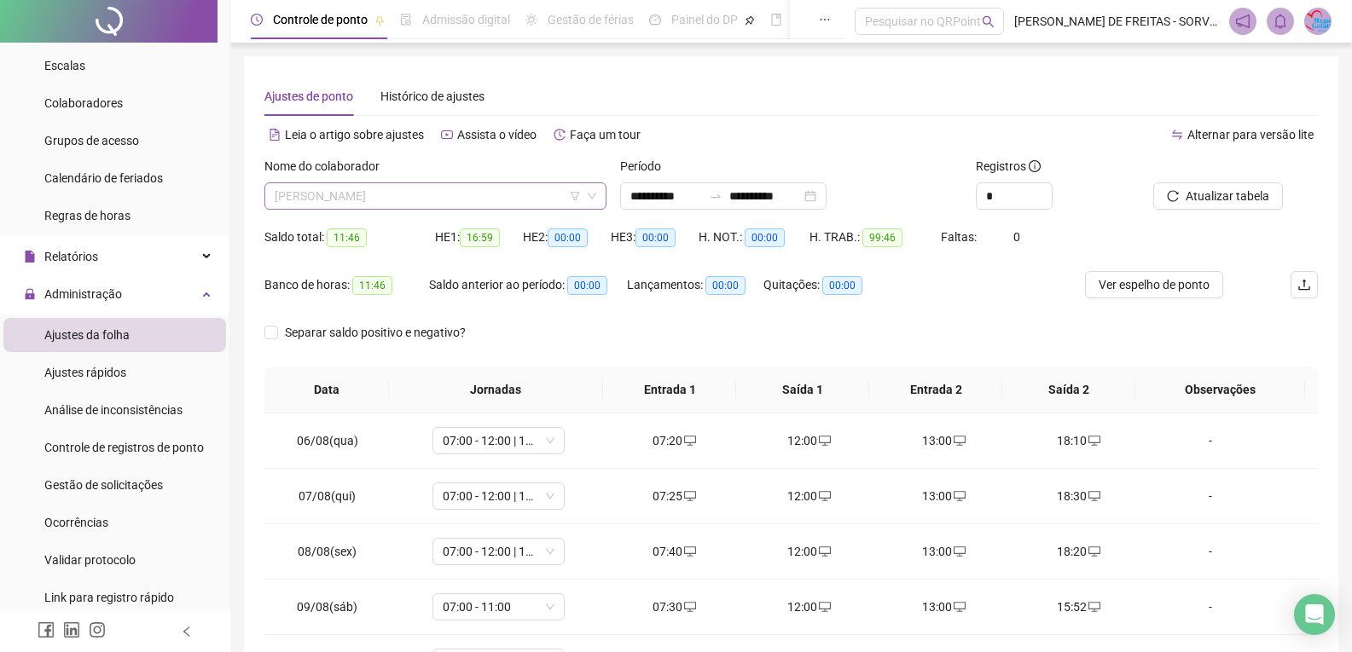
click at [519, 182] on div "[PERSON_NAME]" at bounding box center [435, 195] width 342 height 27
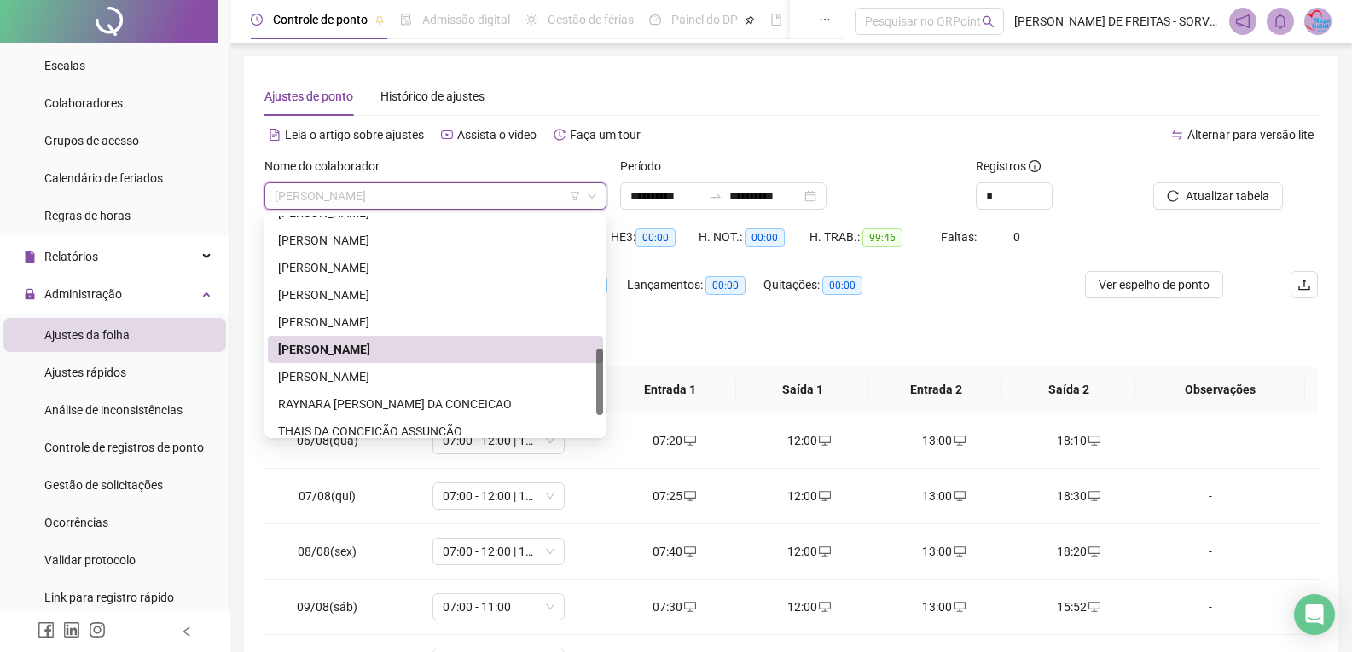
click at [524, 200] on span "[PERSON_NAME]" at bounding box center [435, 196] width 321 height 26
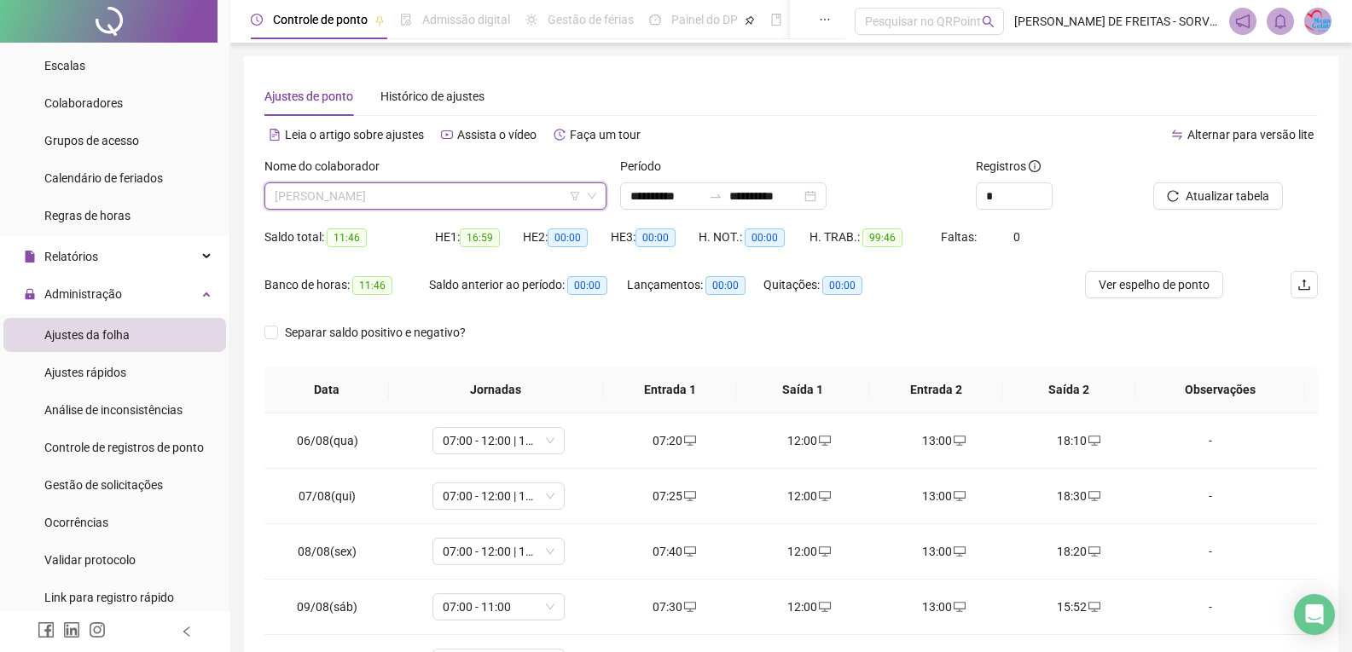
click at [433, 206] on span "[PERSON_NAME]" at bounding box center [435, 196] width 321 height 26
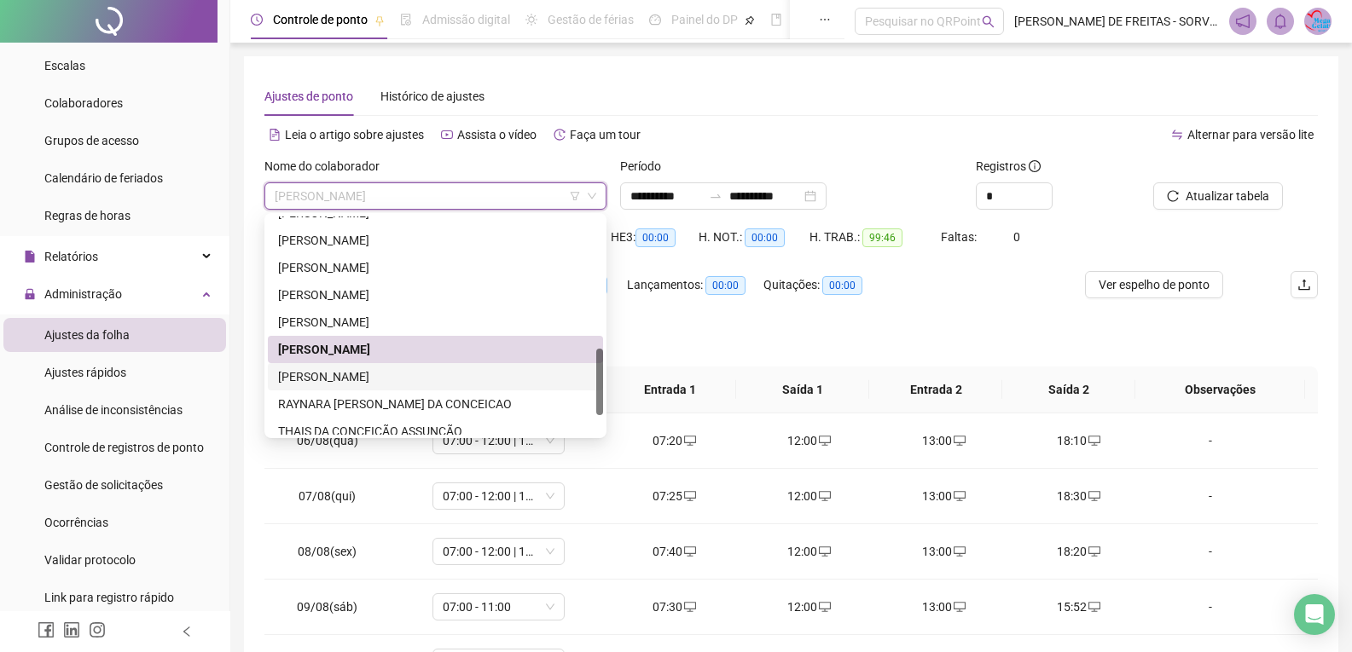
click at [397, 388] on div "[PERSON_NAME]" at bounding box center [435, 376] width 335 height 27
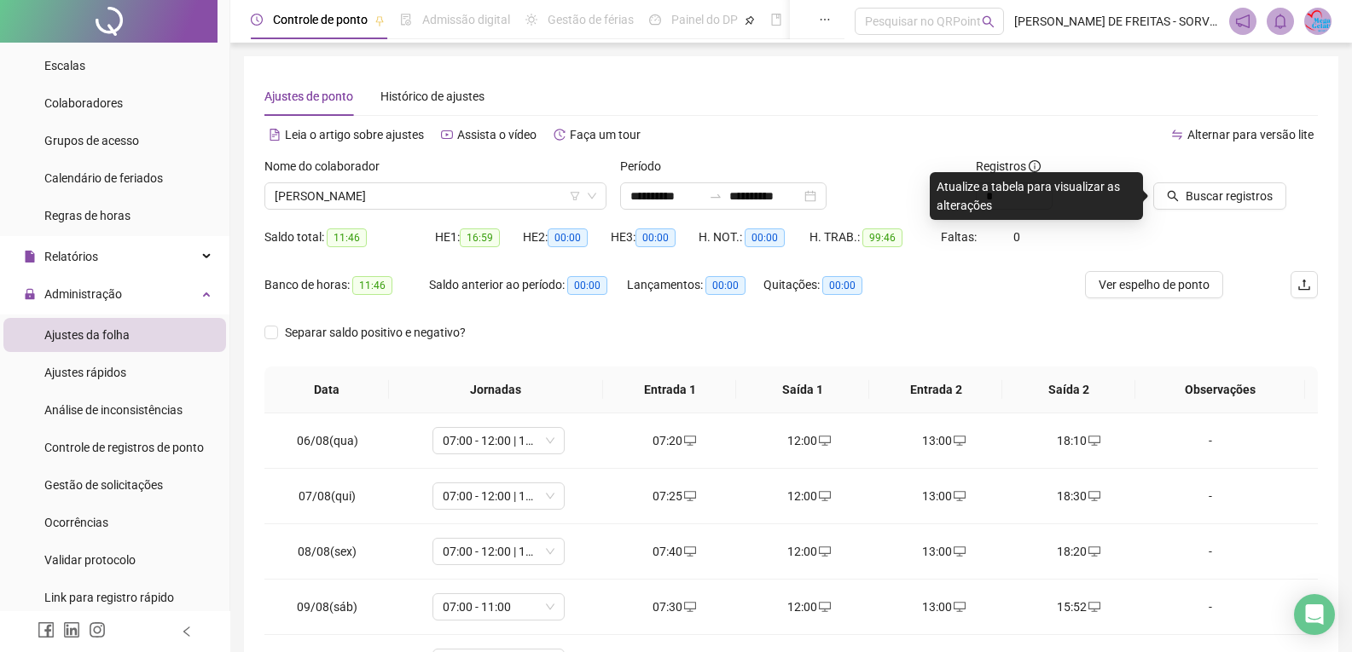
click at [715, 316] on div "Lançamentos: 00:00" at bounding box center [695, 295] width 136 height 48
click at [1219, 198] on span "Buscar registros" at bounding box center [1228, 196] width 87 height 19
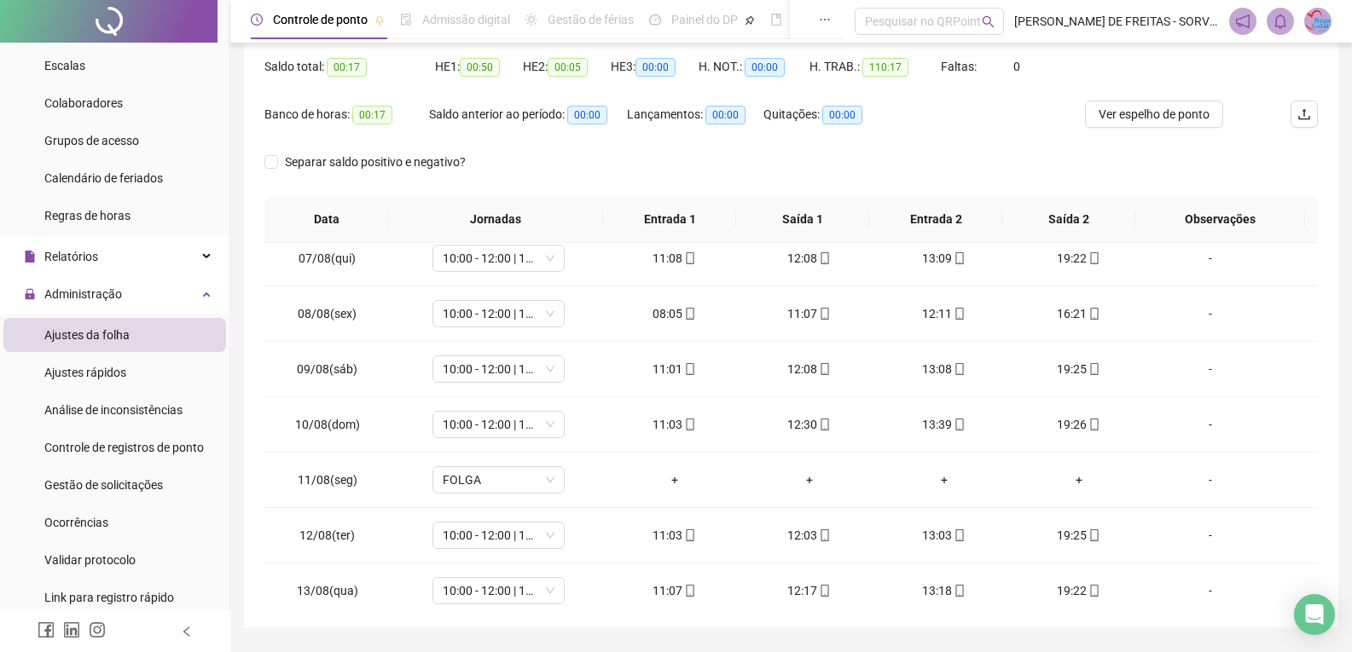
scroll to position [512, 0]
